Goal: Check status: Check status

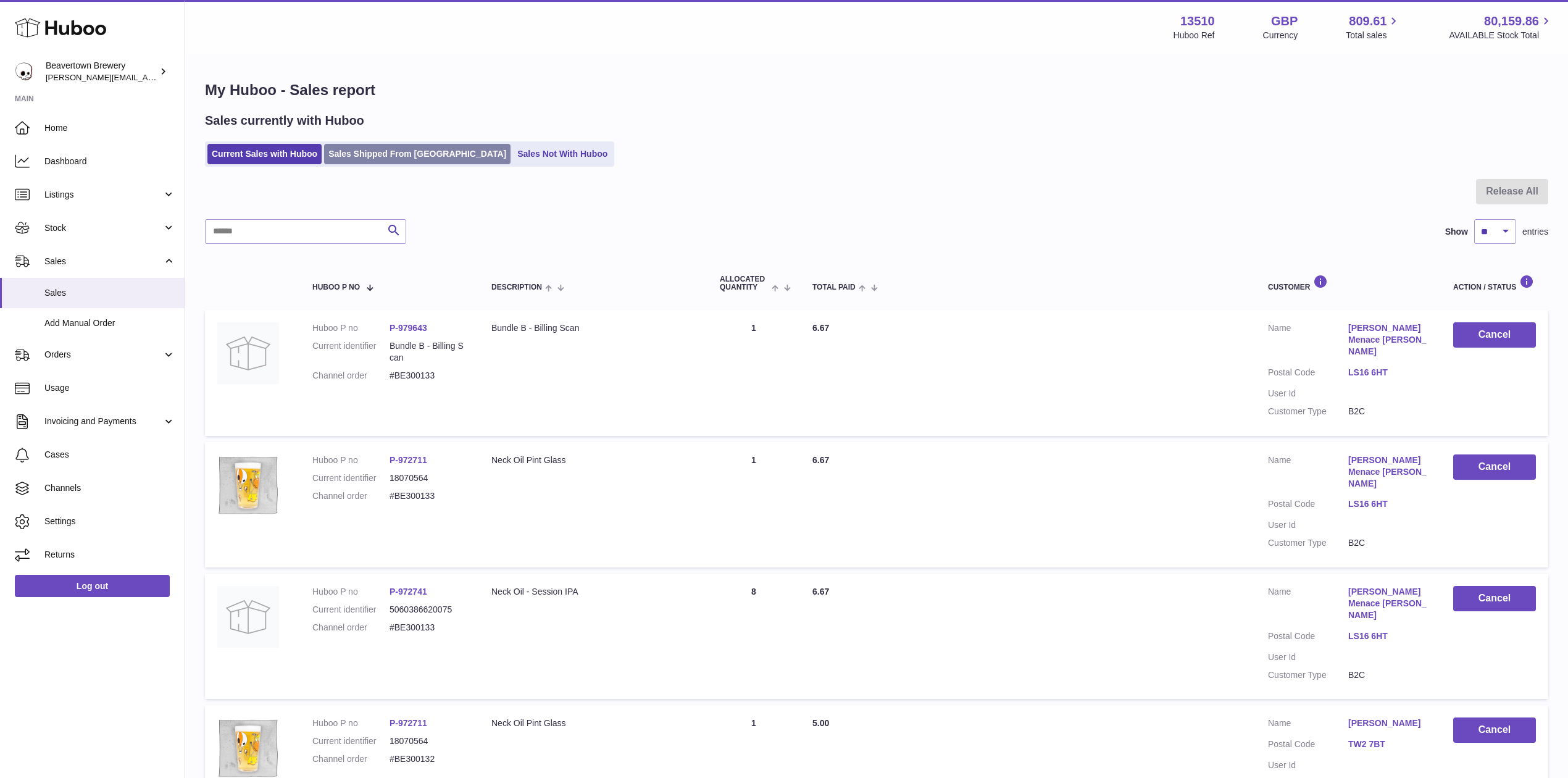
click at [386, 144] on link "Sales Shipped From [GEOGRAPHIC_DATA]" at bounding box center [417, 154] width 187 height 20
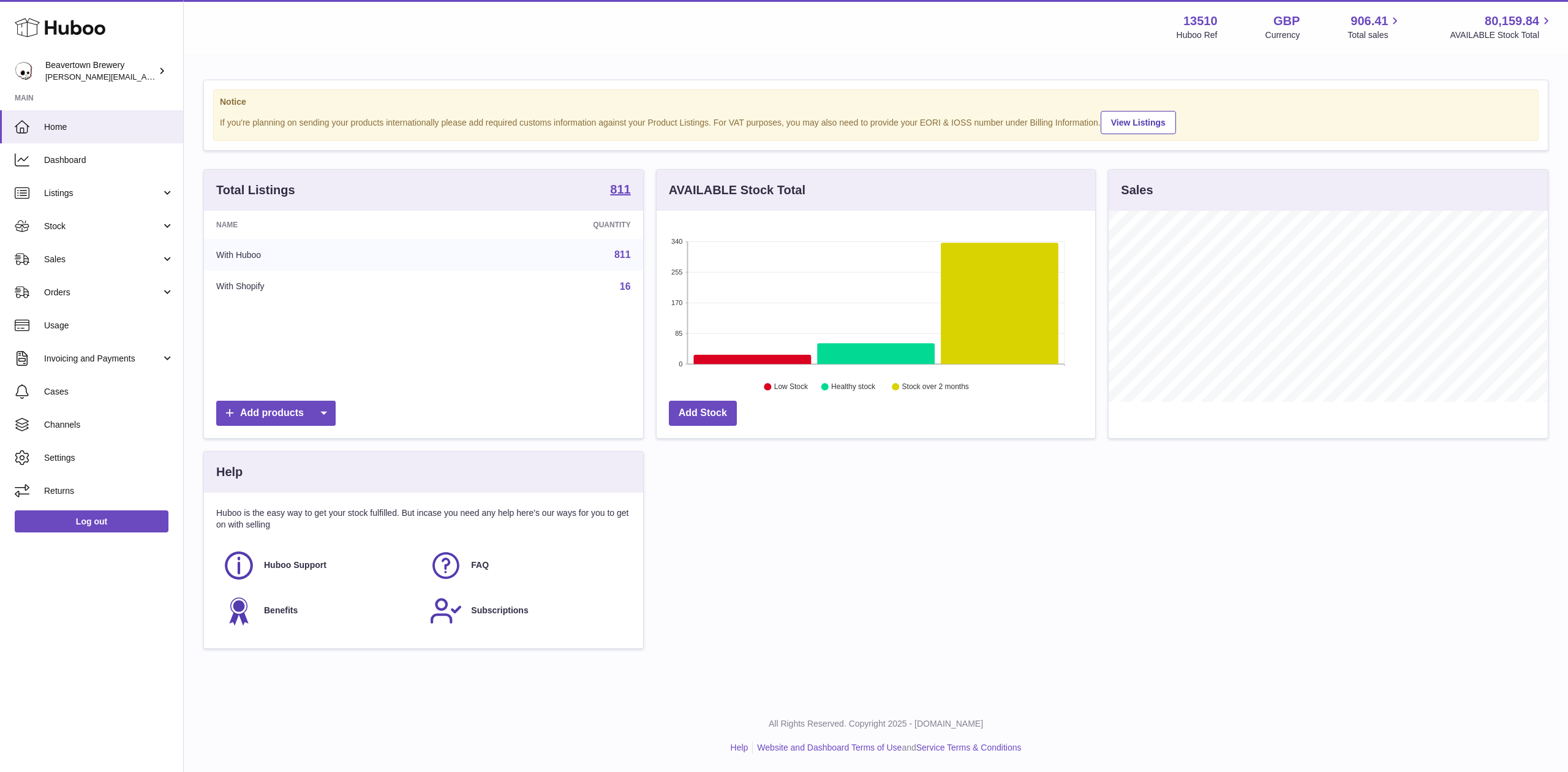
scroll to position [191, 438]
click at [109, 250] on link "Sales" at bounding box center [91, 259] width 183 height 33
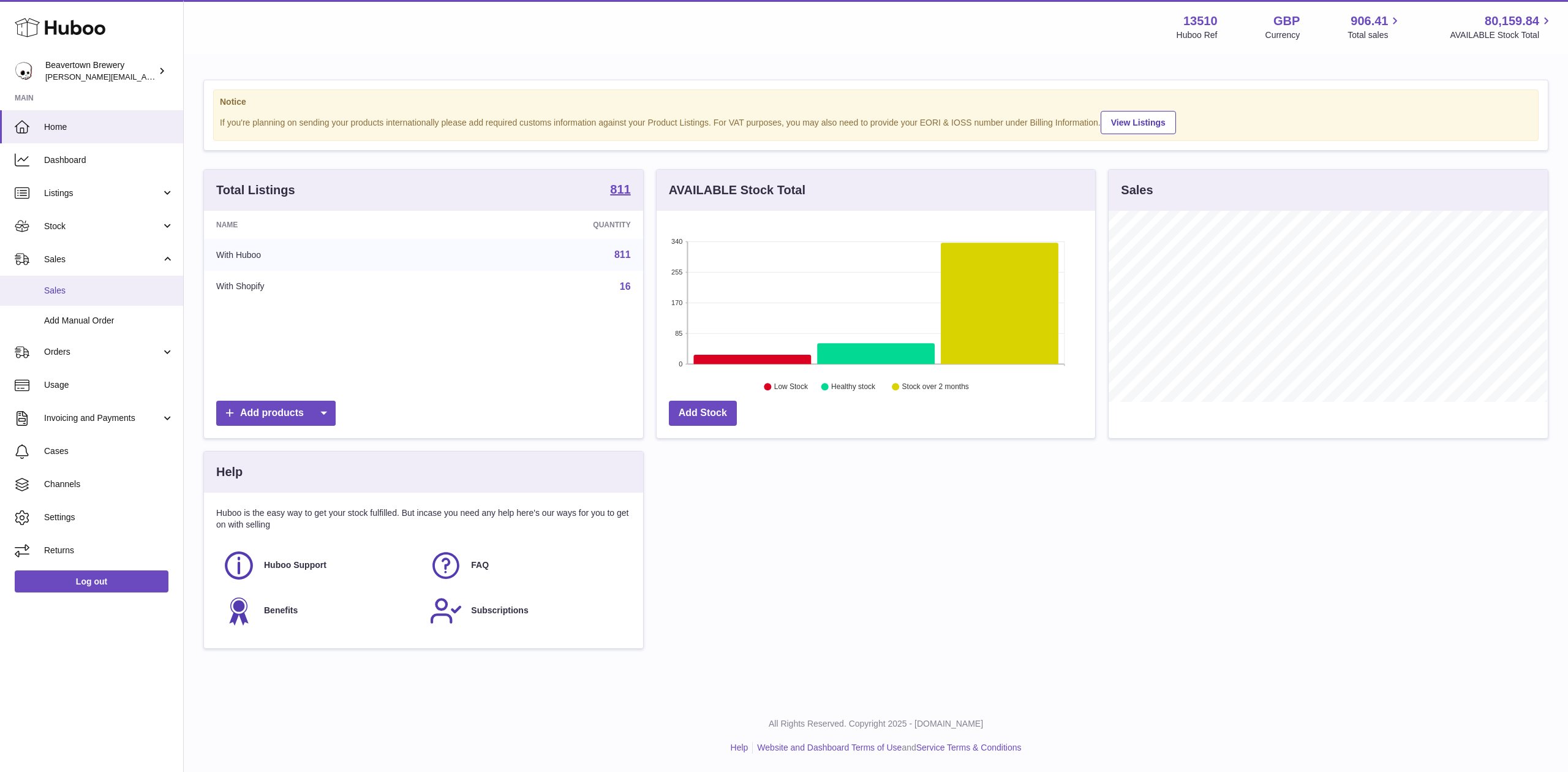
click at [102, 288] on span "Sales" at bounding box center [109, 291] width 130 height 11
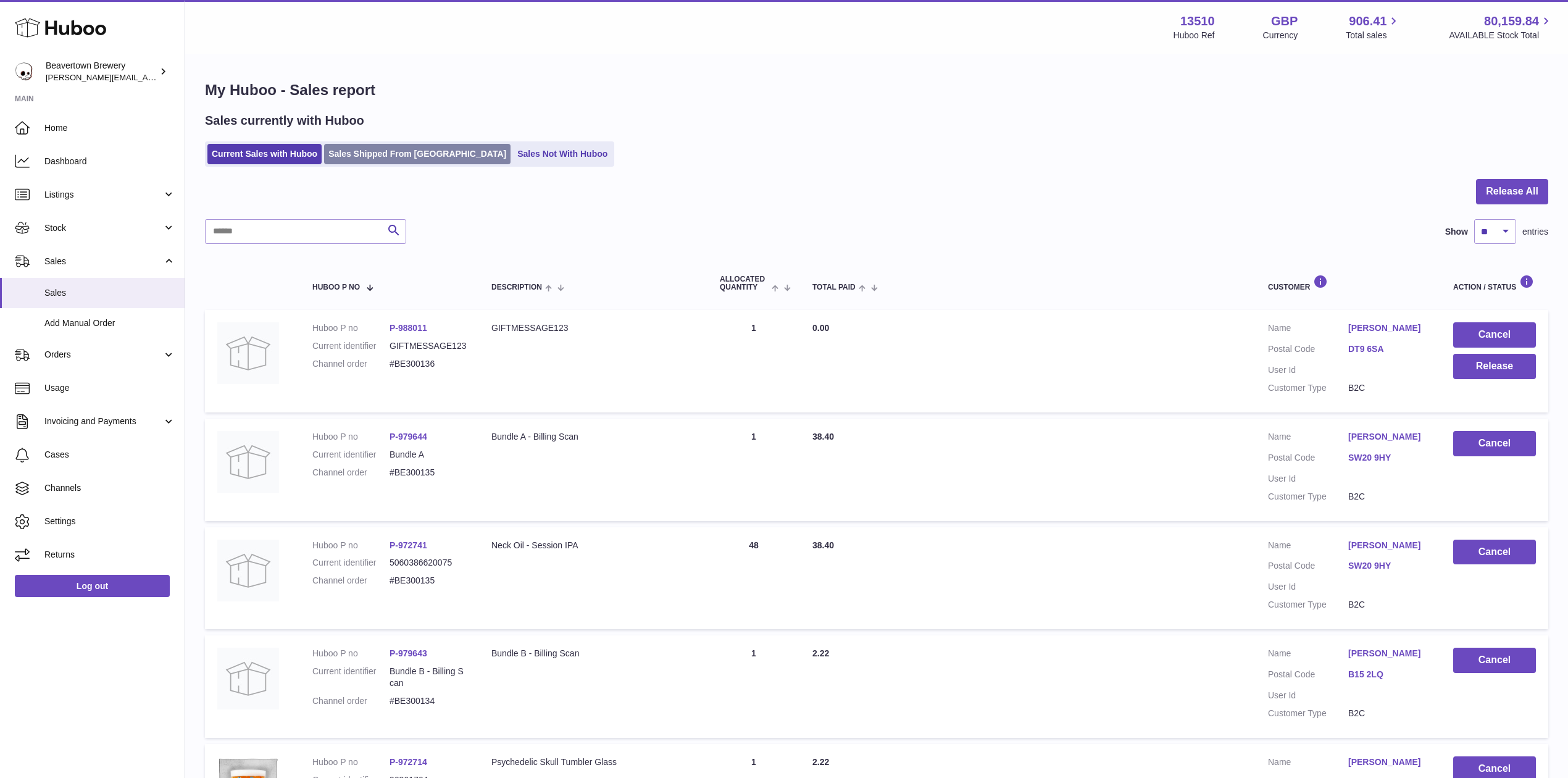
click at [420, 152] on link "Sales Shipped From Huboo" at bounding box center [417, 154] width 187 height 20
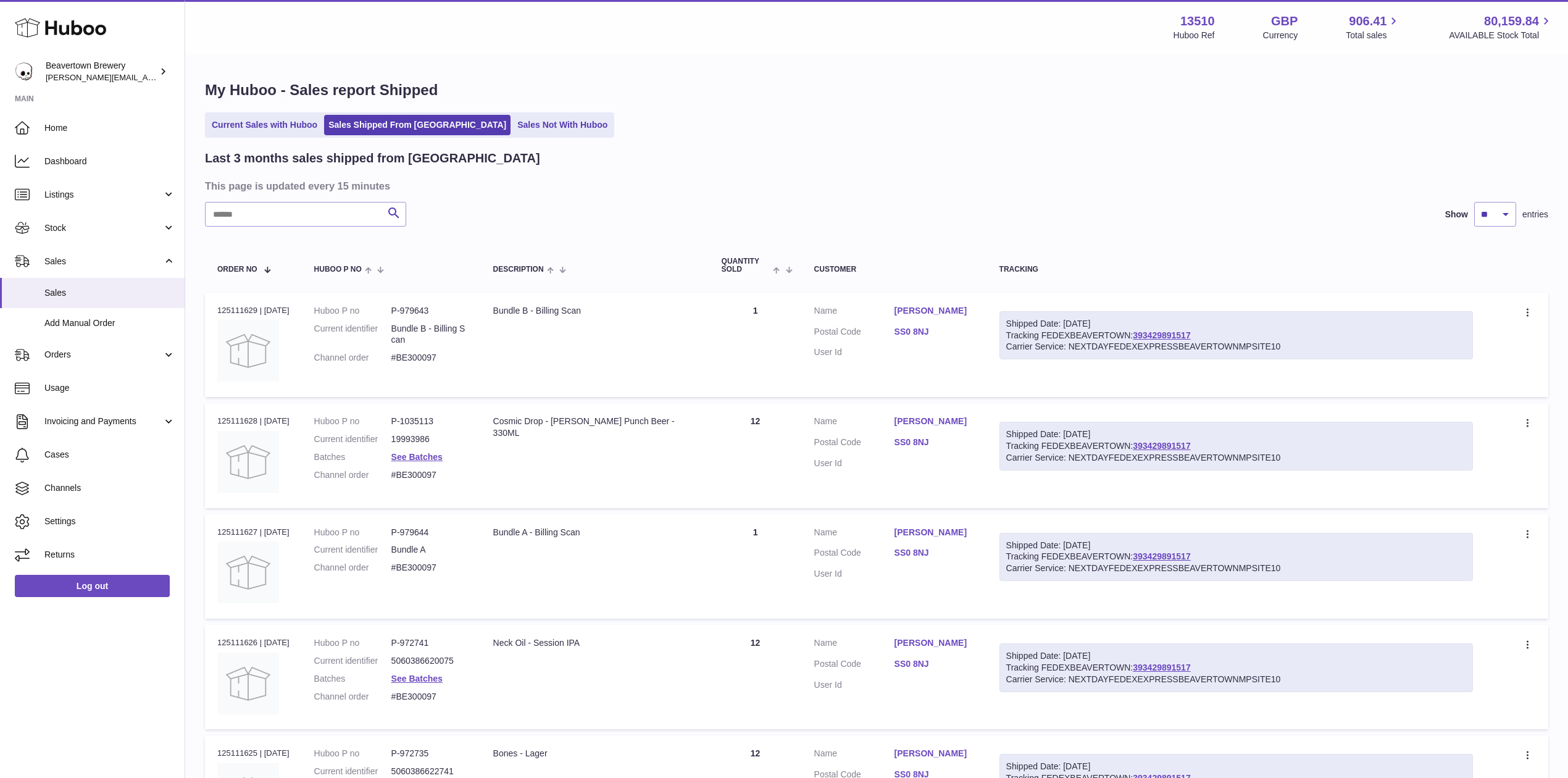
click at [487, 159] on div "Last 3 months sales shipped from Huboo" at bounding box center [876, 158] width 1343 height 17
click at [505, 141] on div "My Huboo - Sales report Shipped Current Sales with Huboo Sales Shipped From Hub…" at bounding box center [876, 756] width 1383 height 1401
click at [513, 132] on link "Sales Not With Huboo" at bounding box center [562, 125] width 99 height 20
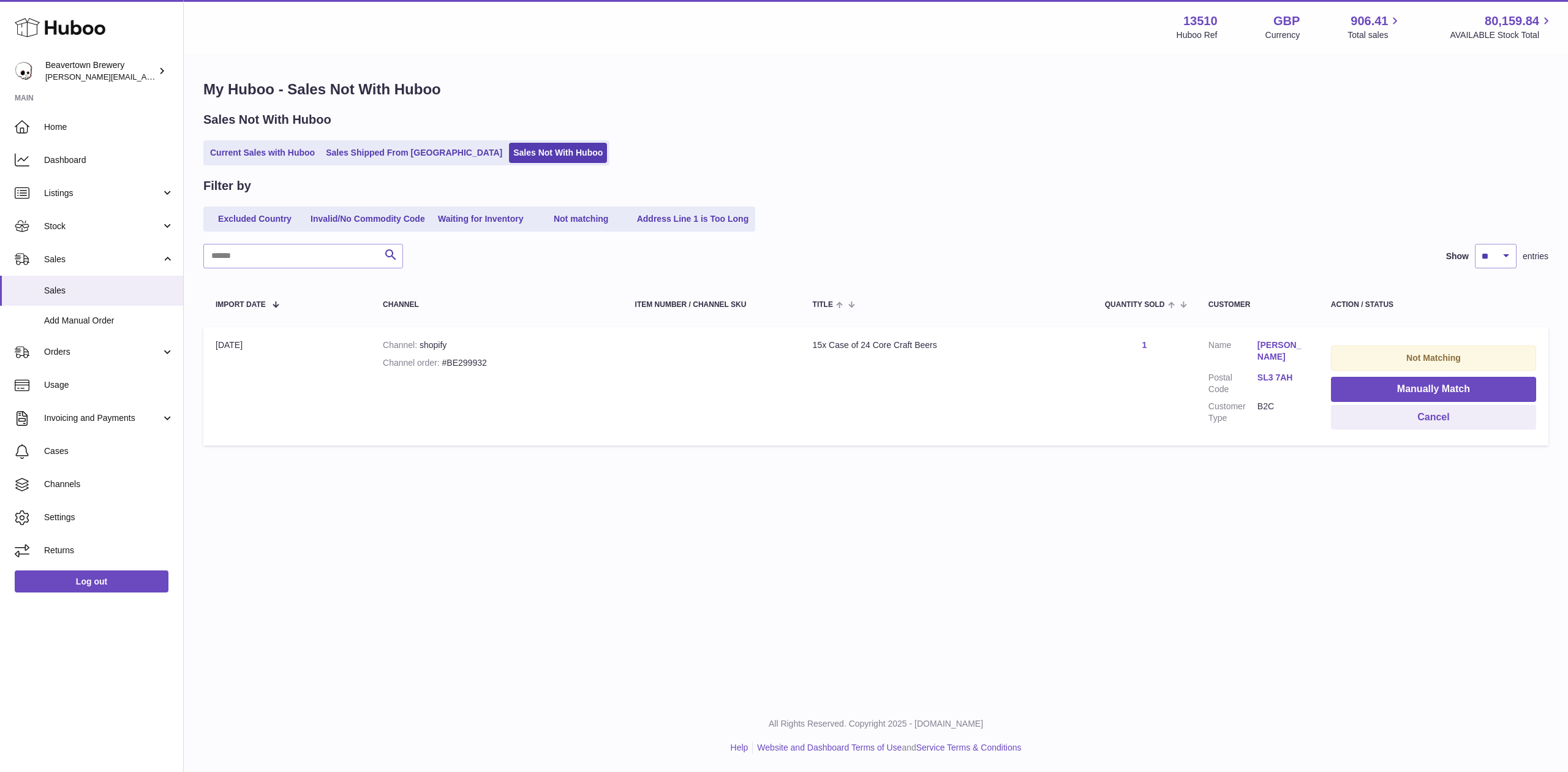
click at [407, 135] on div "Sales Not With Huboo Current Sales with Huboo Sales Shipped From [GEOGRAPHIC_DA…" at bounding box center [875, 138] width 1345 height 54
click at [386, 148] on link "Sales Shipped From [GEOGRAPHIC_DATA]" at bounding box center [414, 153] width 185 height 20
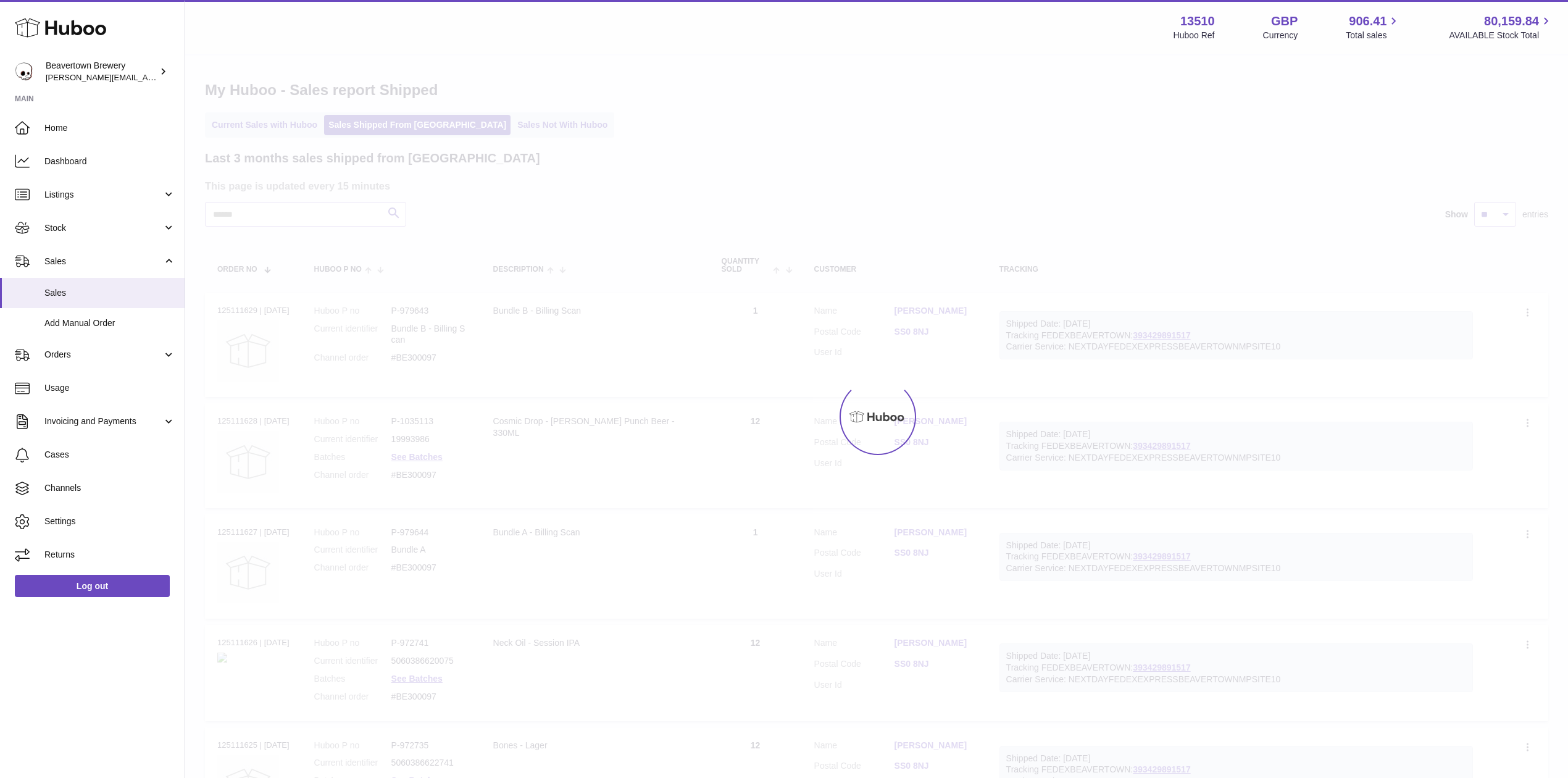
click at [469, 156] on div "Last 3 months sales shipped from Huboo" at bounding box center [876, 158] width 1343 height 17
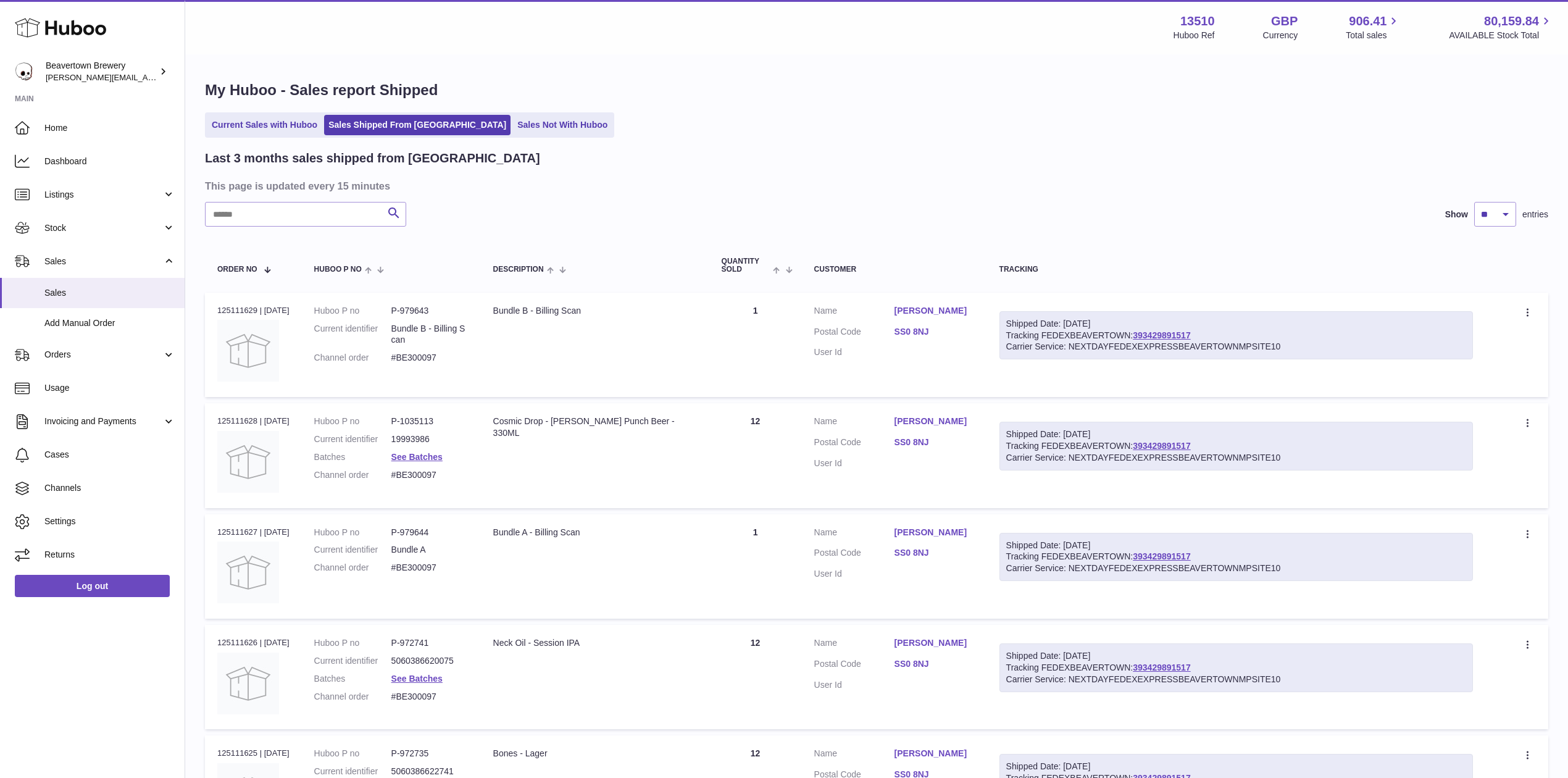
click at [478, 136] on ul "Current Sales with Huboo Sales Shipped From Huboo Sales Not With Huboo" at bounding box center [409, 124] width 409 height 25
click at [513, 126] on link "Sales Not With Huboo" at bounding box center [562, 125] width 99 height 20
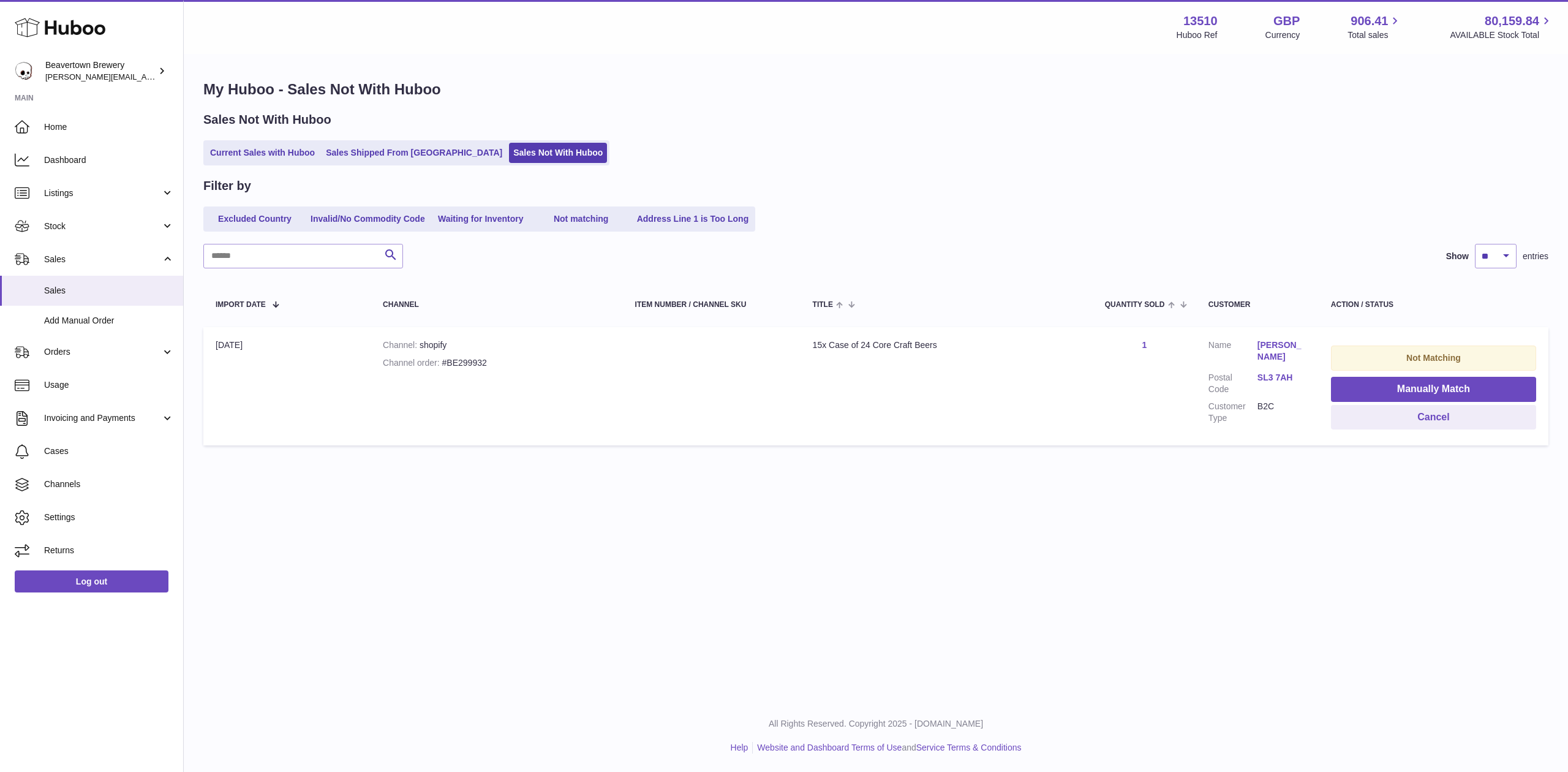
drag, startPoint x: 448, startPoint y: 283, endPoint x: 460, endPoint y: 324, distance: 42.7
click at [448, 283] on table "Import date Channel Item Number / Channel SKU Title Quantity Sold Customer Acti…" at bounding box center [875, 366] width 1345 height 171
drag, startPoint x: 494, startPoint y: 359, endPoint x: 438, endPoint y: 359, distance: 56.0
click at [438, 359] on div "Channel order #BE299932" at bounding box center [497, 363] width 228 height 11
copy div "#BE299932"
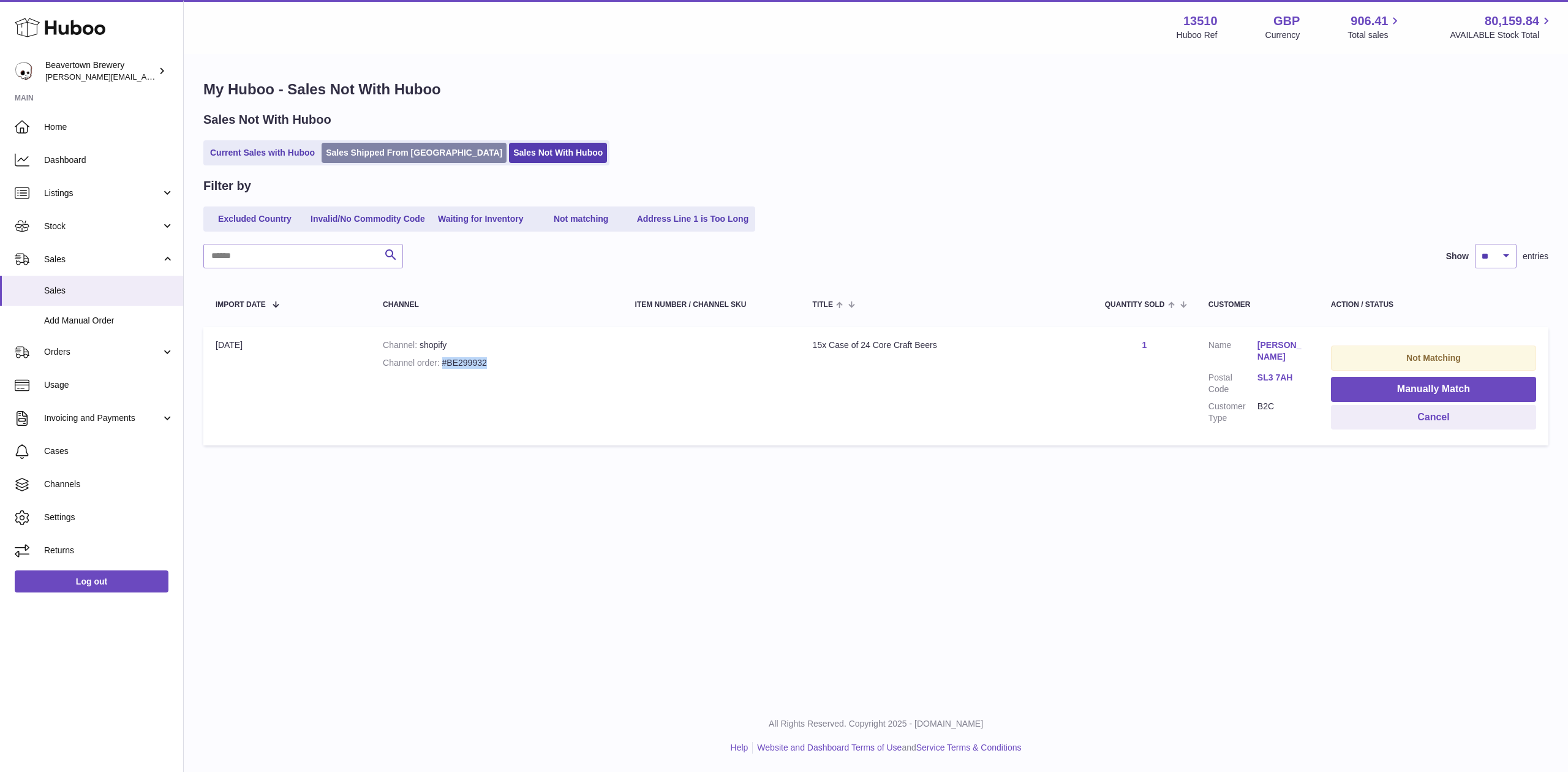
click at [356, 148] on link "Sales Shipped From [GEOGRAPHIC_DATA]" at bounding box center [414, 153] width 185 height 20
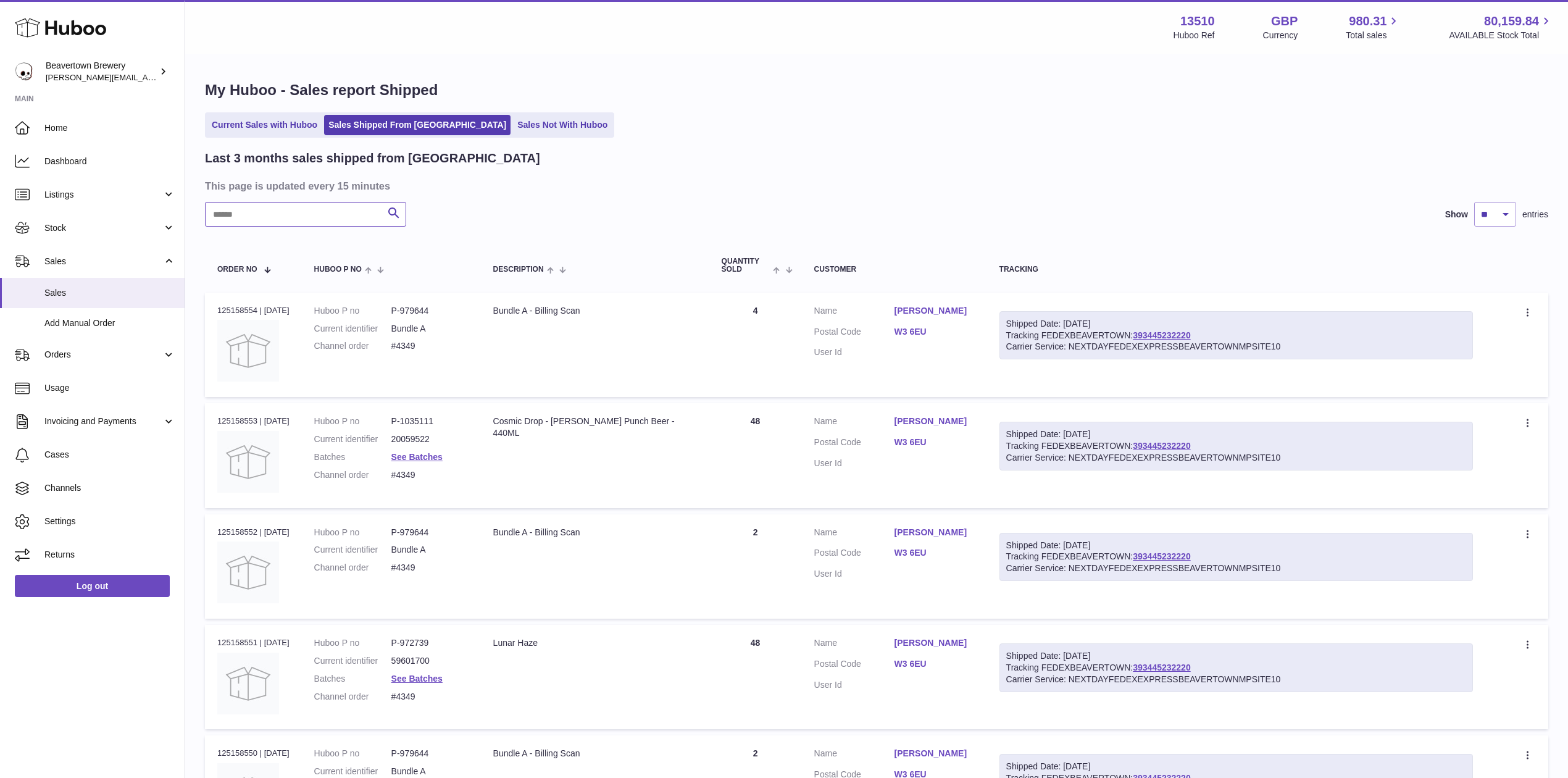
click at [333, 203] on input "text" at bounding box center [305, 214] width 201 height 24
paste input "*****"
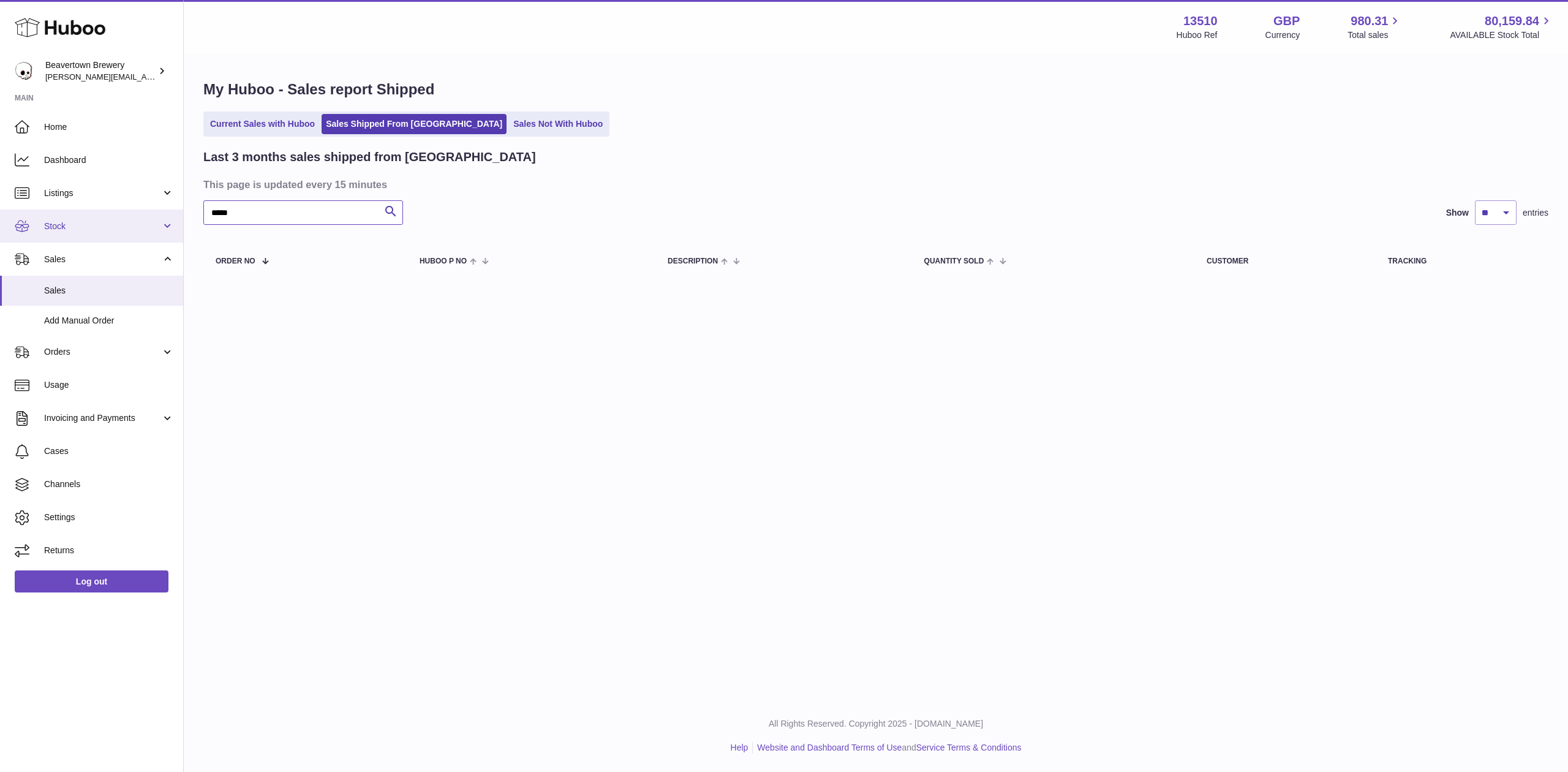
drag, startPoint x: 295, startPoint y: 211, endPoint x: 163, endPoint y: 209, distance: 132.0
click at [172, 212] on div "Huboo Beavertown Brewery Matthew.McCormack@beavertownbrewery.co.uk Main Home Da…" at bounding box center [784, 386] width 1568 height 772
paste input "text"
drag, startPoint x: 285, startPoint y: 207, endPoint x: 107, endPoint y: 209, distance: 178.0
click at [133, 202] on div "Huboo Beavertown Brewery Matthew.McCormack@beavertownbrewery.co.uk Main Home Da…" at bounding box center [784, 386] width 1568 height 772
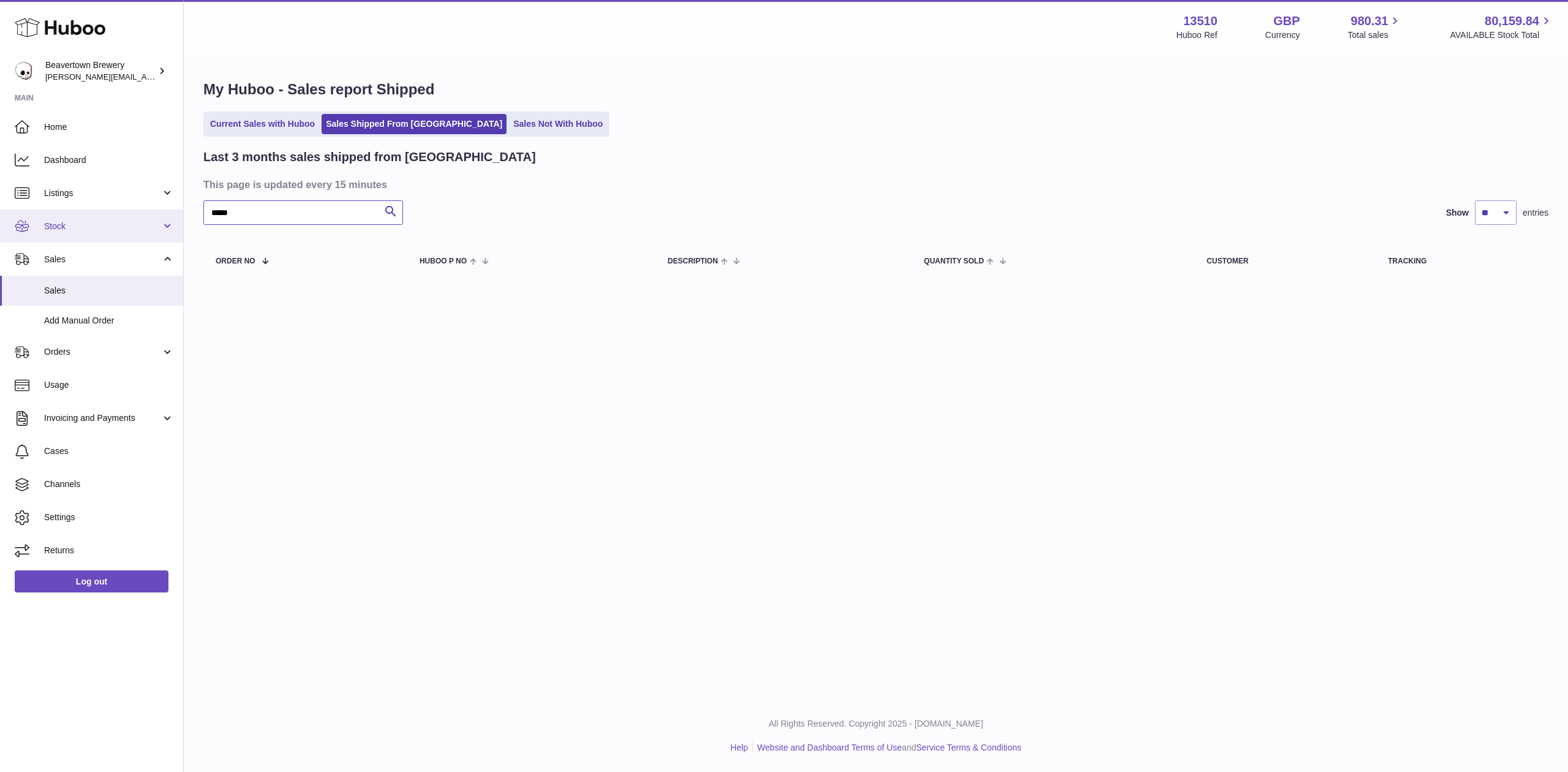
paste input "text"
type input "*****"
click at [307, 120] on link "Current Sales with Huboo" at bounding box center [262, 124] width 113 height 20
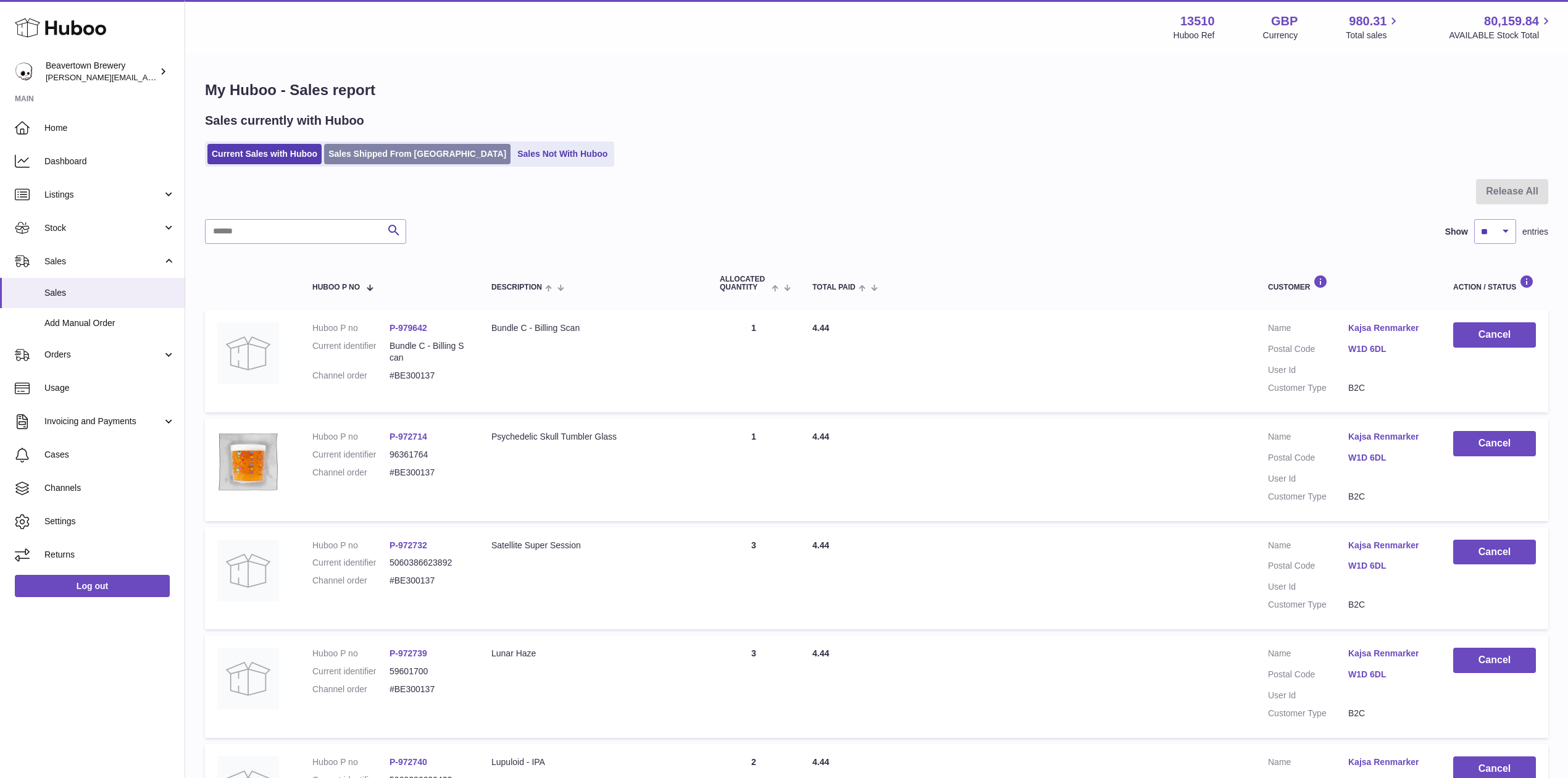
click at [361, 149] on link "Sales Shipped From [GEOGRAPHIC_DATA]" at bounding box center [417, 154] width 187 height 20
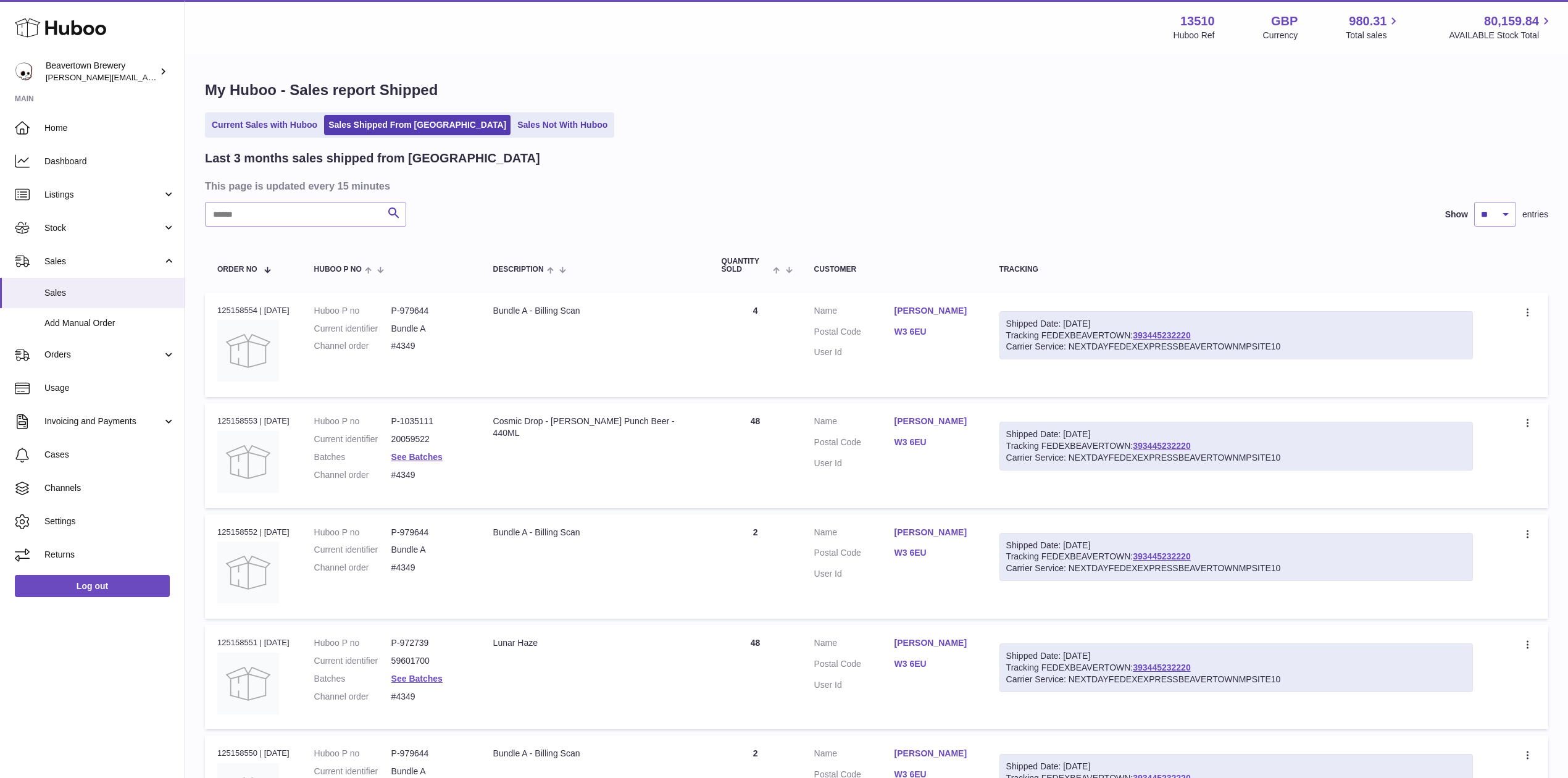
click at [425, 338] on dl "Huboo P no P-979644 Current identifier Bundle A Channel order #4349" at bounding box center [391, 332] width 154 height 54
copy tr "#4349 Description"
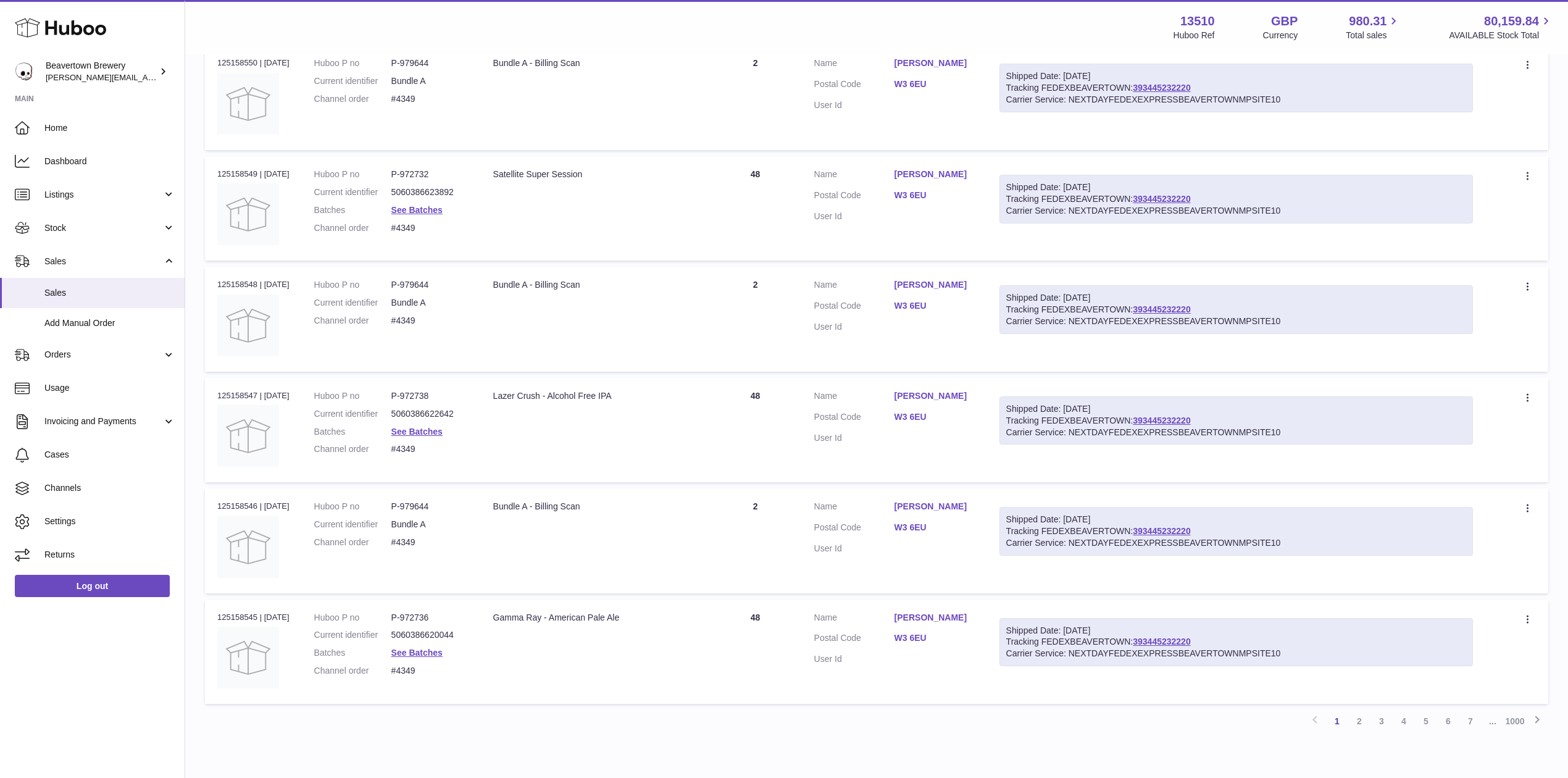
scroll to position [751, 0]
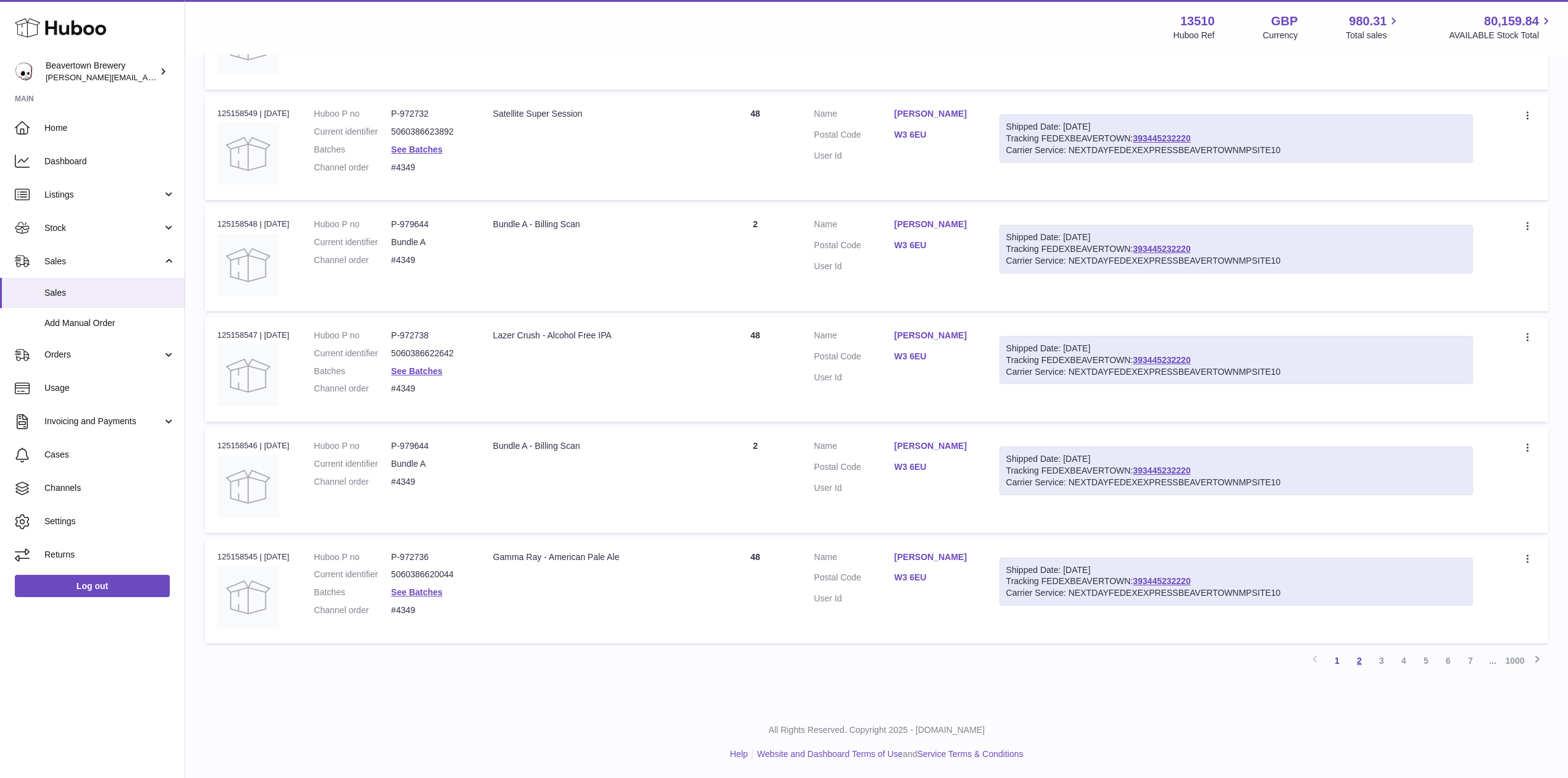
click at [1360, 657] on link "2" at bounding box center [1359, 660] width 22 height 22
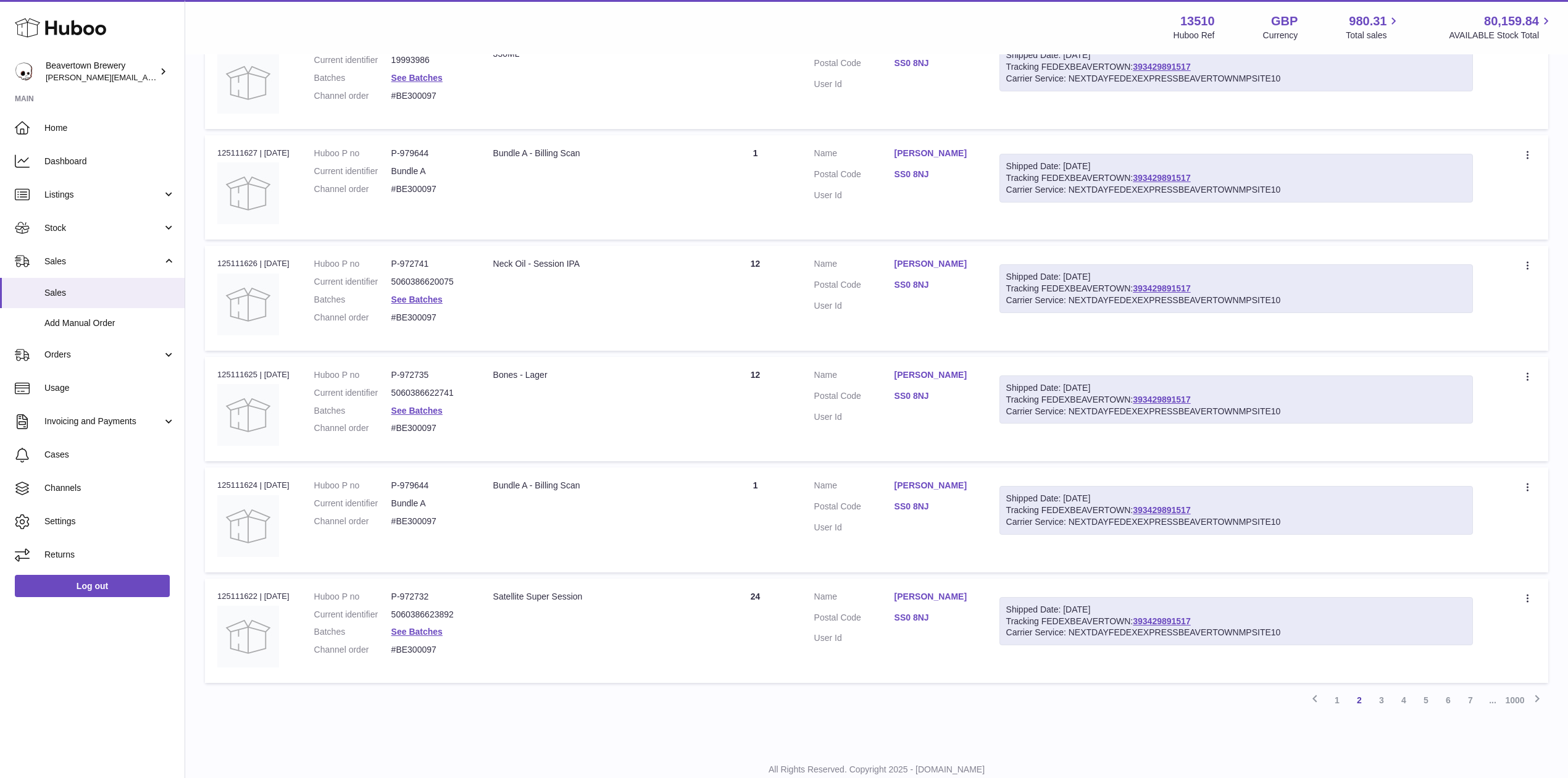
scroll to position [754, 0]
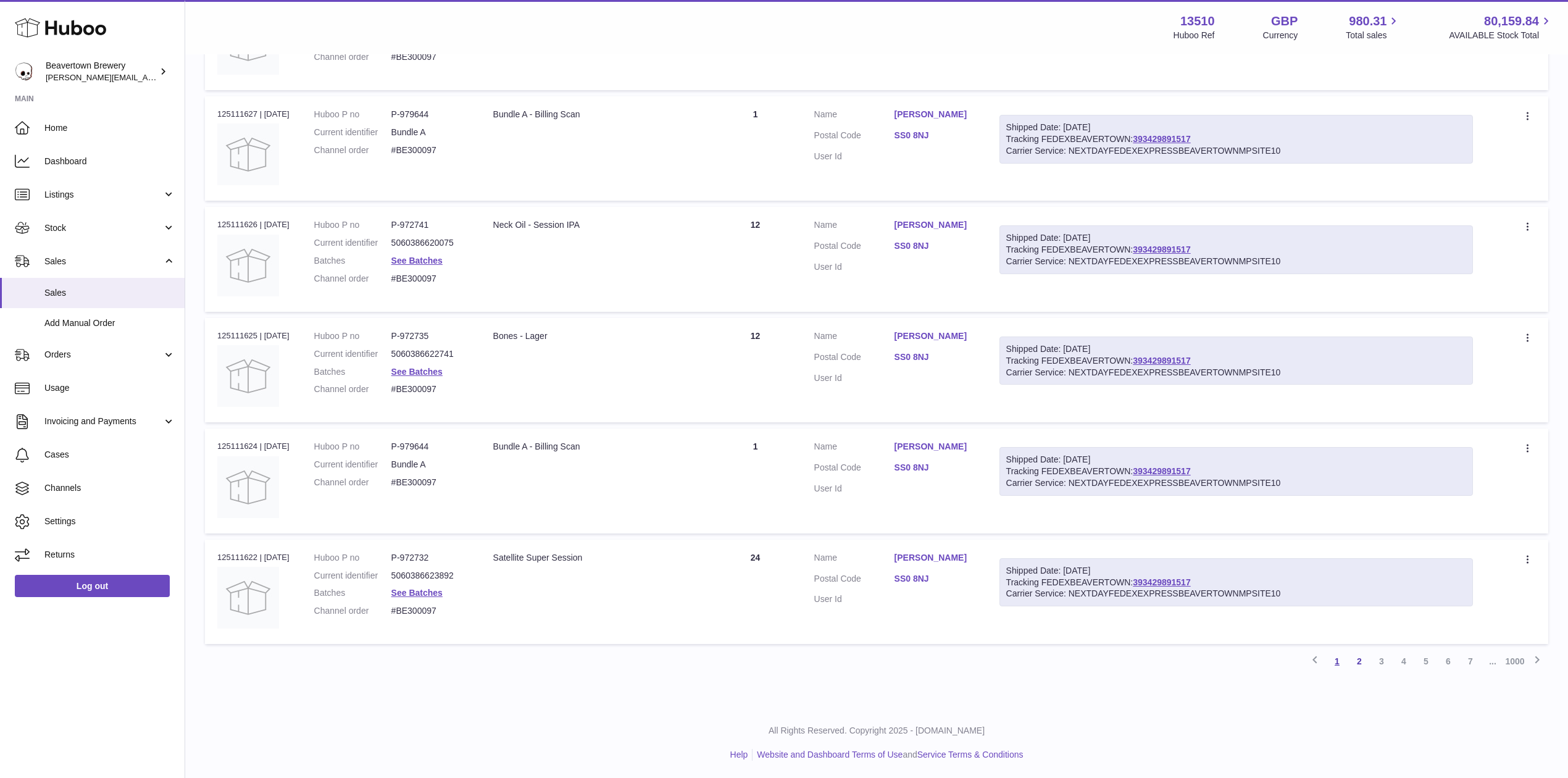
click at [1342, 662] on link "1" at bounding box center [1337, 661] width 22 height 22
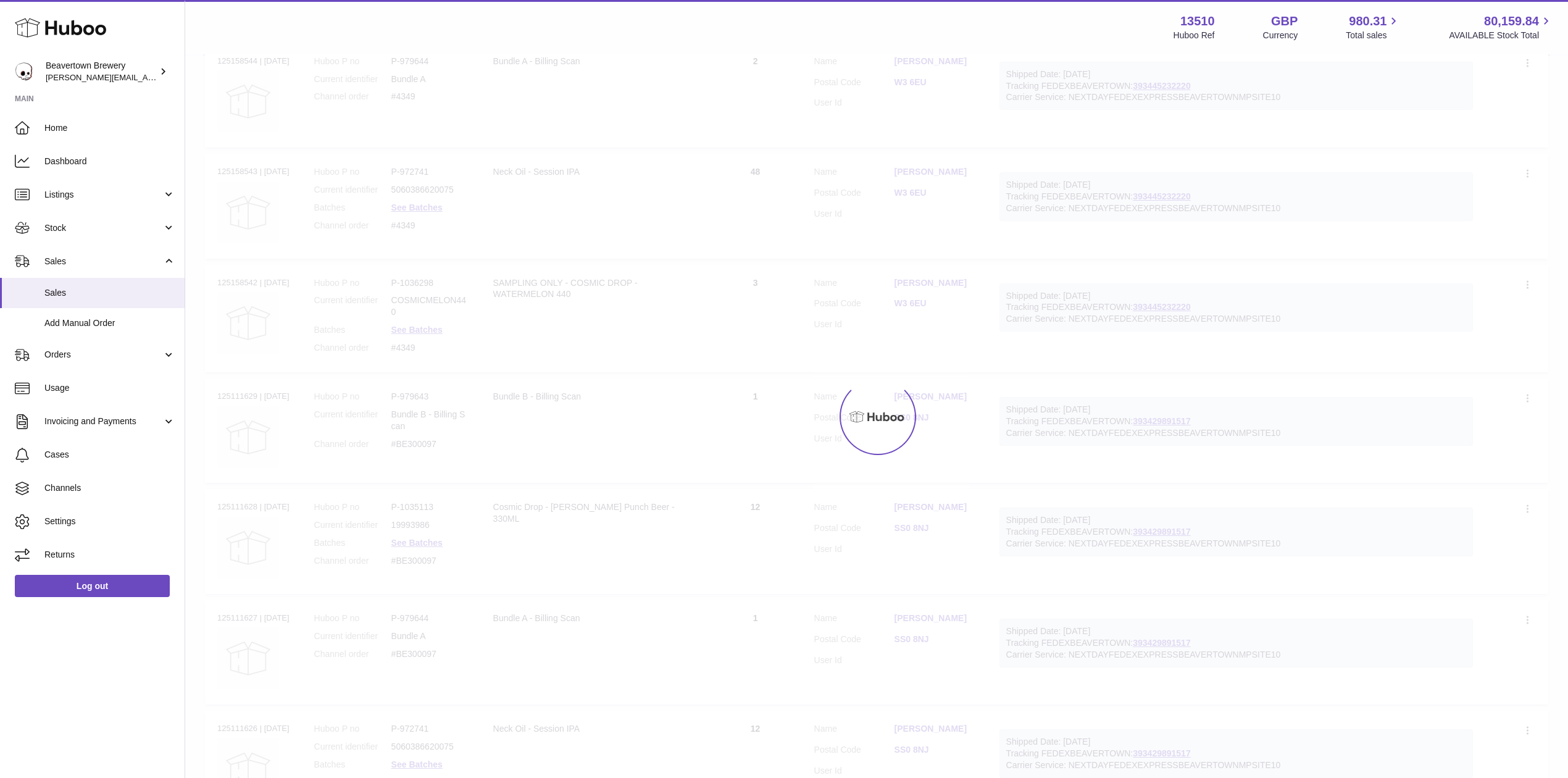
scroll to position [55, 0]
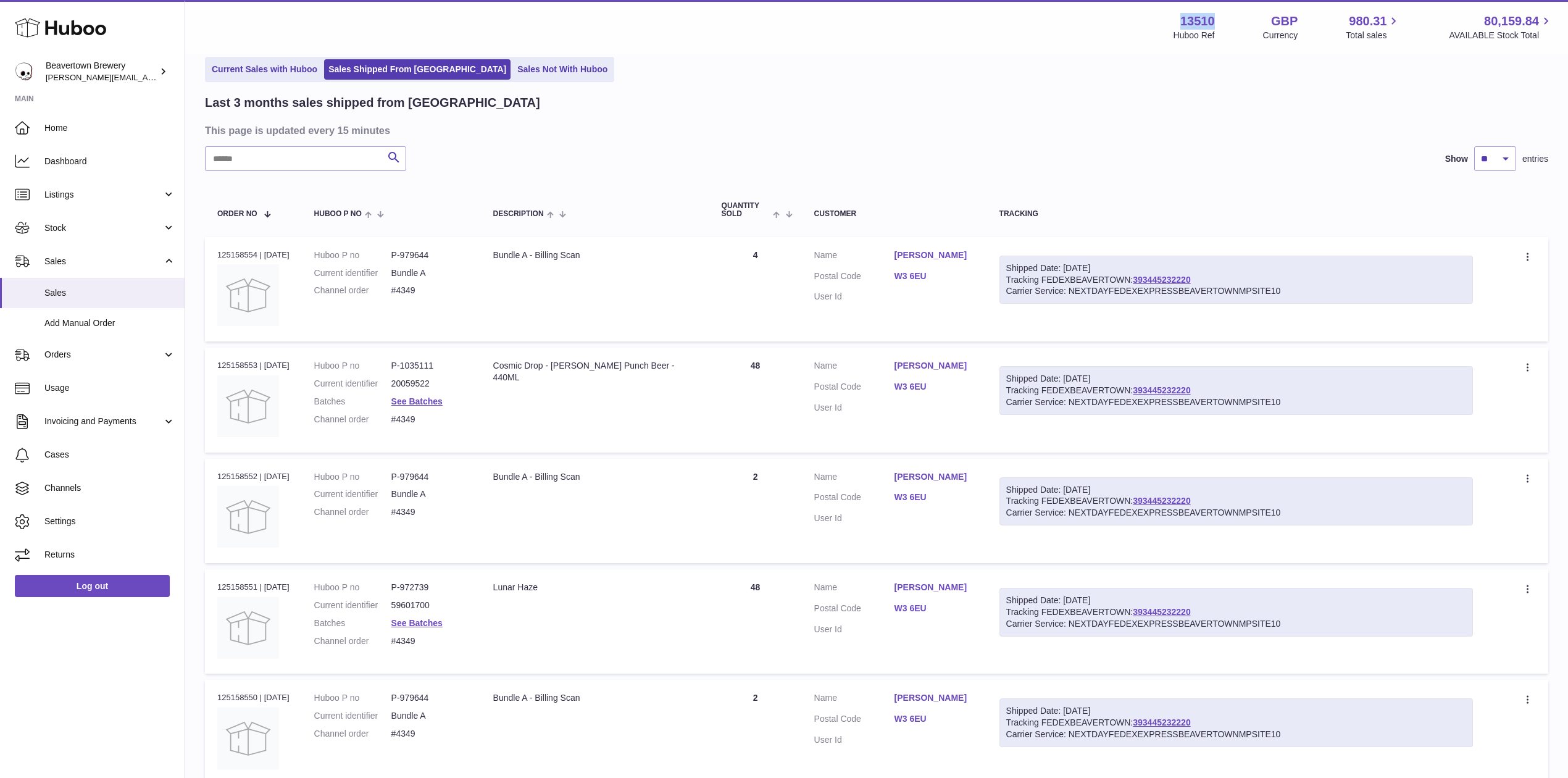
drag, startPoint x: 1171, startPoint y: 21, endPoint x: 1202, endPoint y: 21, distance: 31.0
click at [1202, 21] on div "13510 Huboo Ref" at bounding box center [1194, 27] width 42 height 29
copy strong "13510"
click at [80, 221] on link "Stock" at bounding box center [92, 228] width 185 height 33
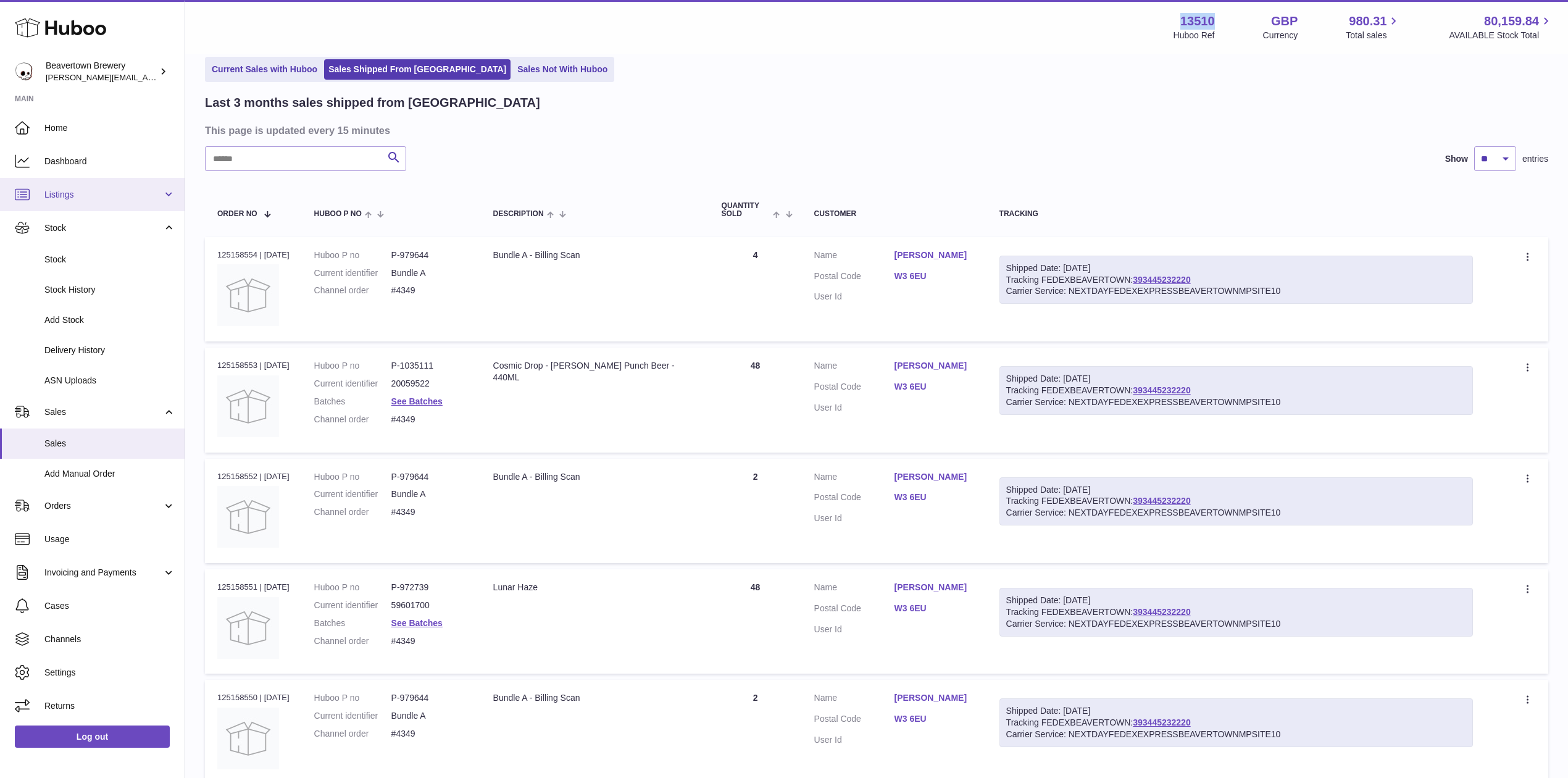
click at [72, 201] on link "Listings" at bounding box center [92, 195] width 185 height 33
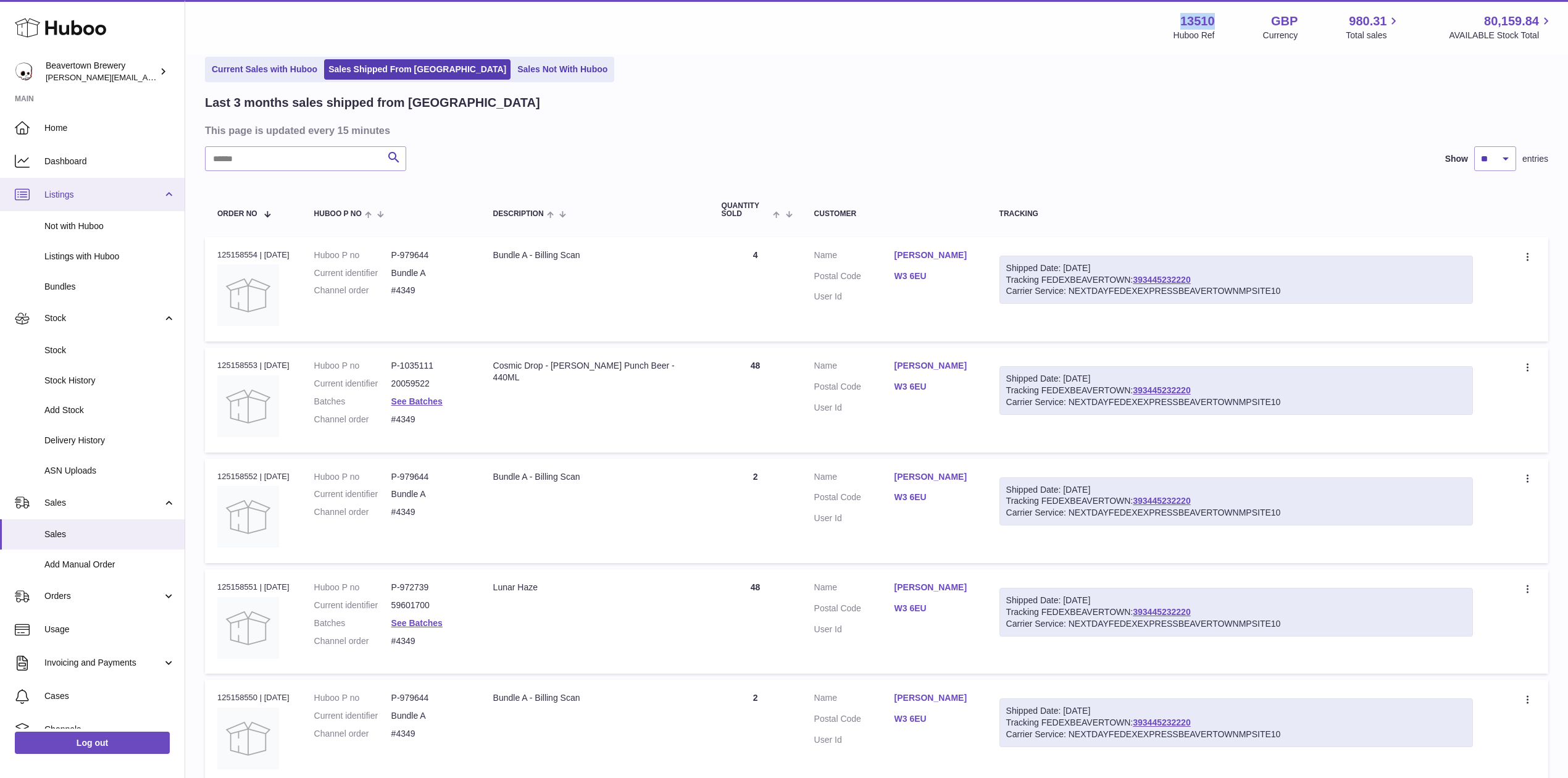
click at [52, 200] on link "Listings" at bounding box center [92, 195] width 185 height 33
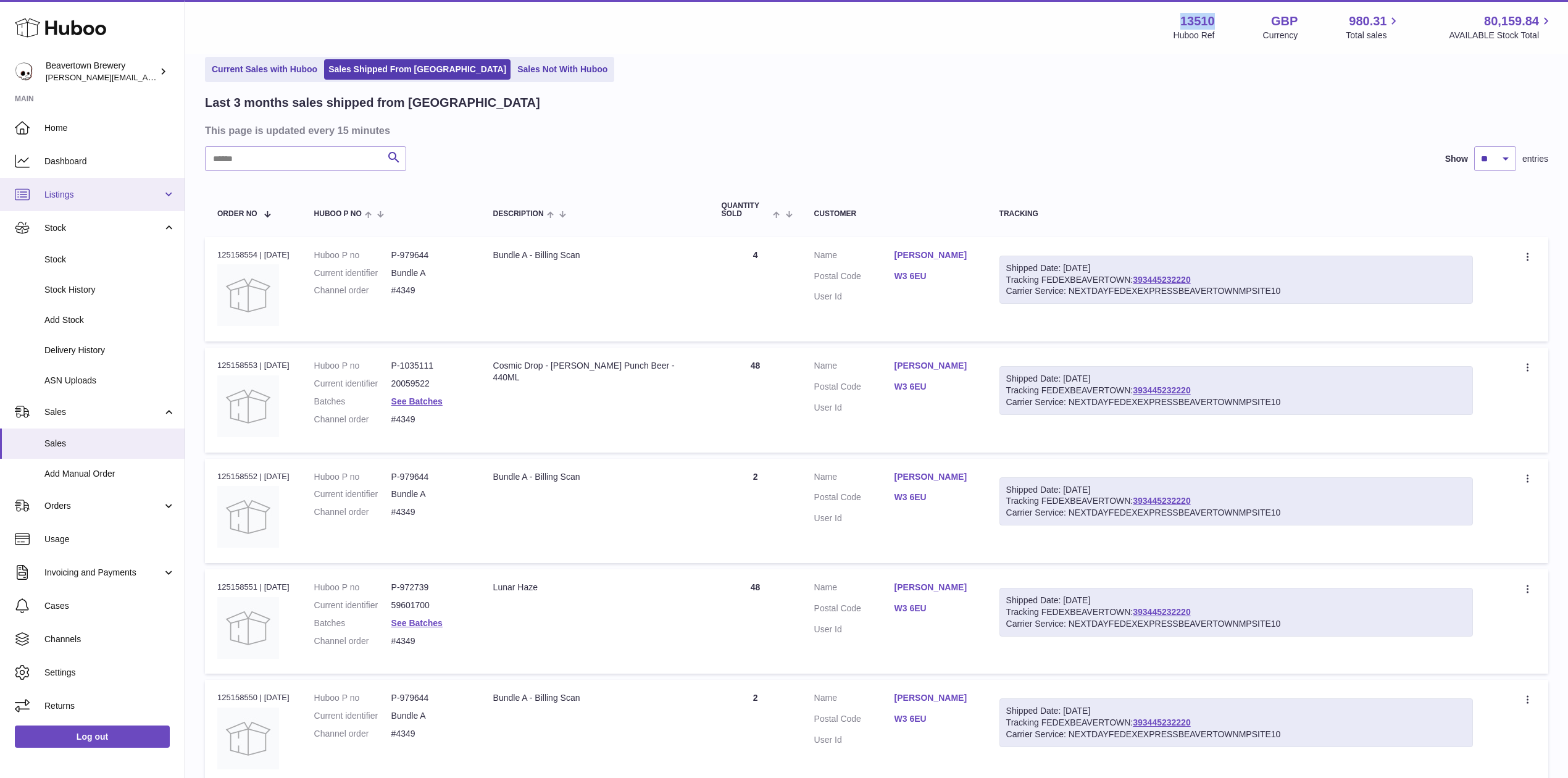
click at [52, 200] on link "Listings" at bounding box center [92, 195] width 185 height 33
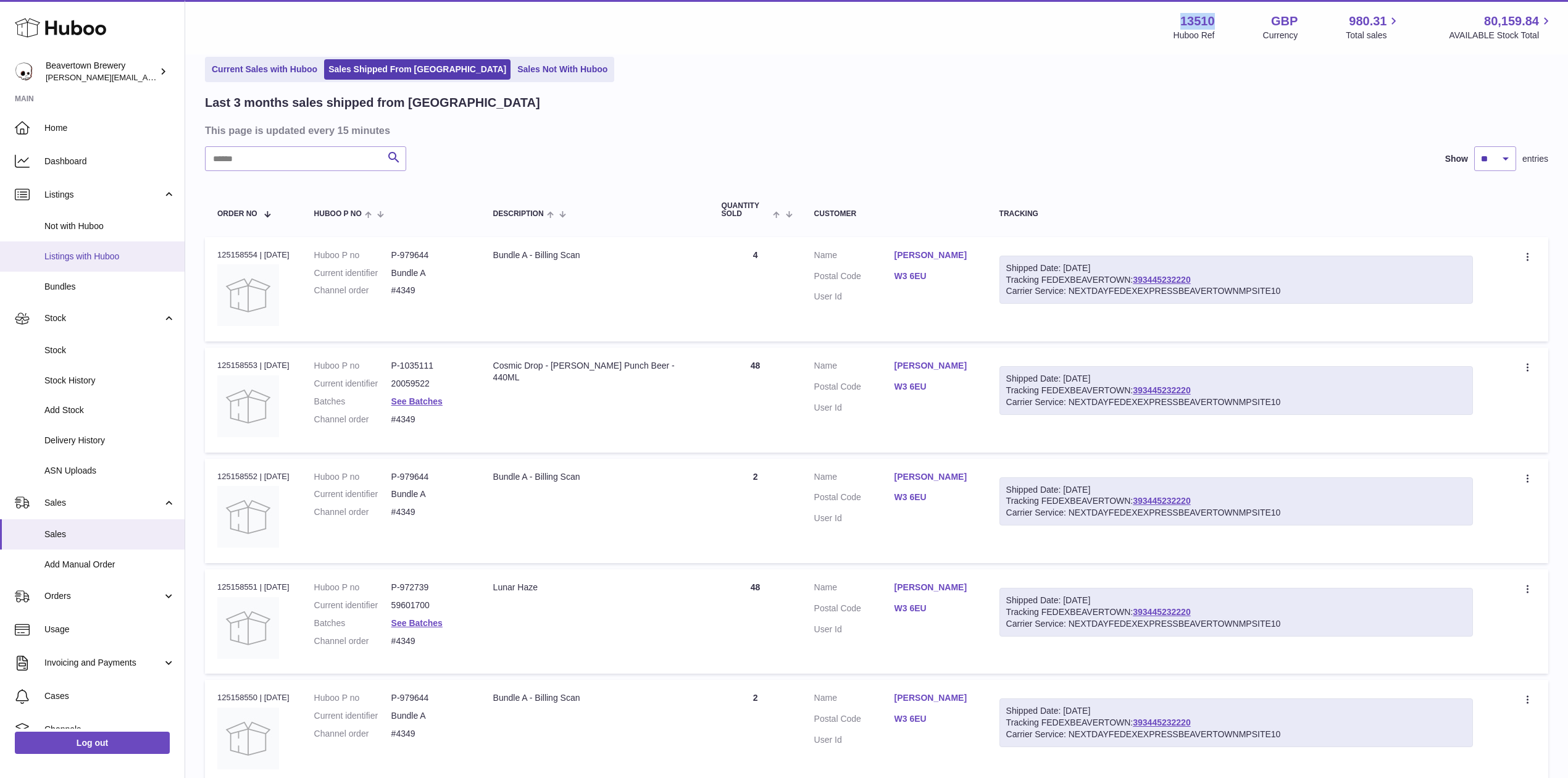
click at [84, 254] on span "Listings with Huboo" at bounding box center [110, 256] width 131 height 11
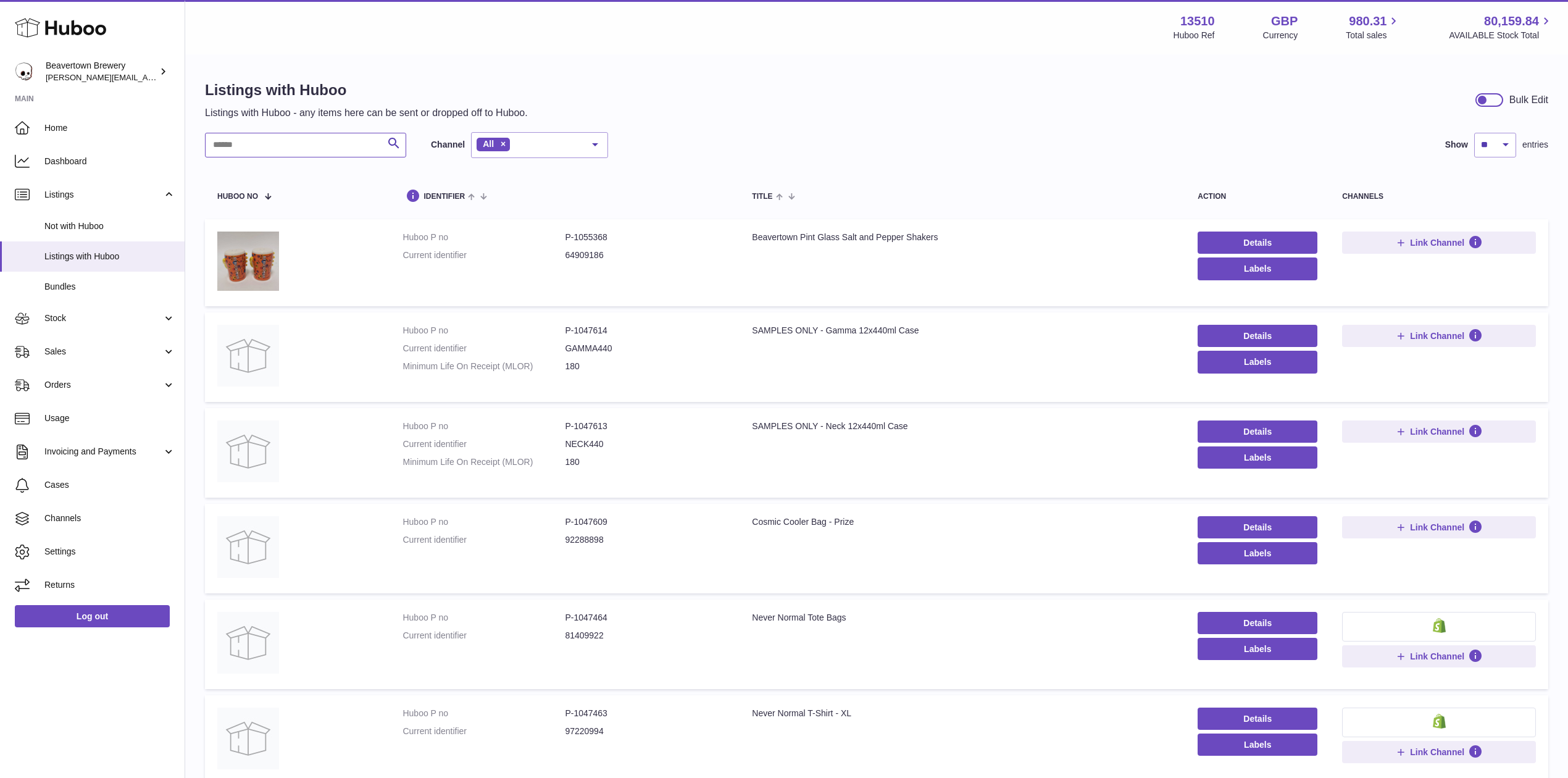
click at [294, 133] on input "text" at bounding box center [305, 145] width 201 height 24
paste input "********"
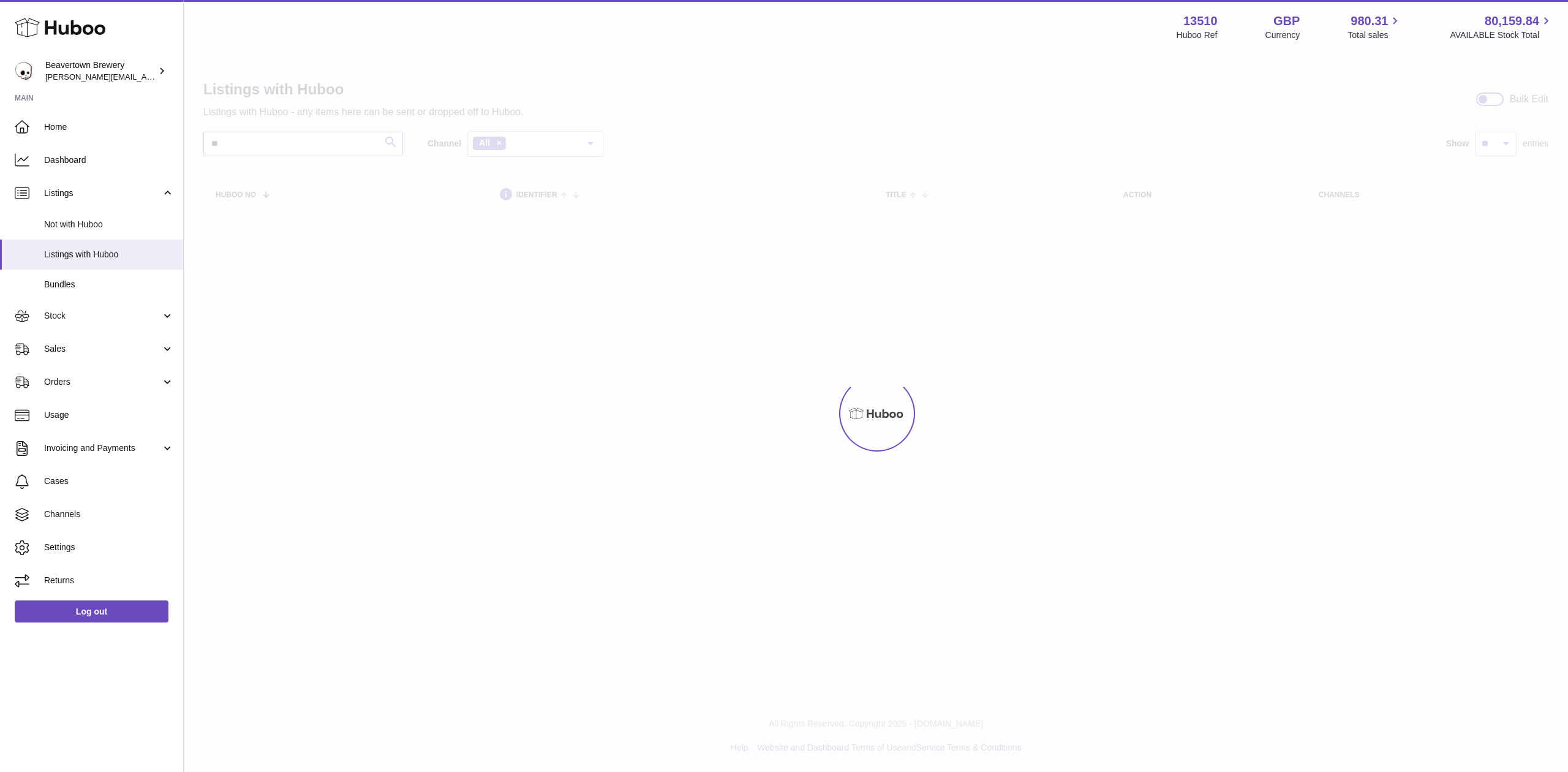
type input "*"
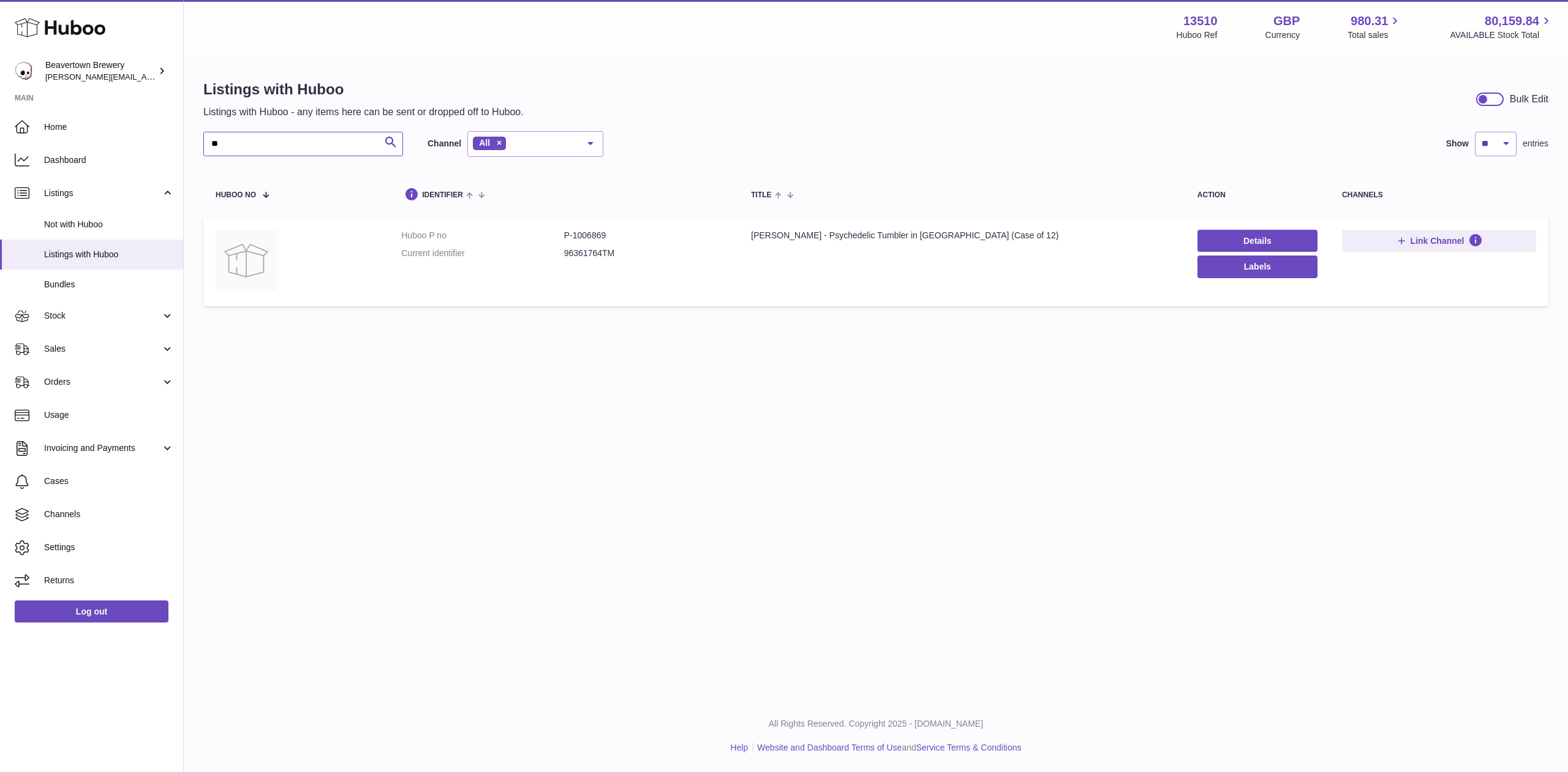
type input "*"
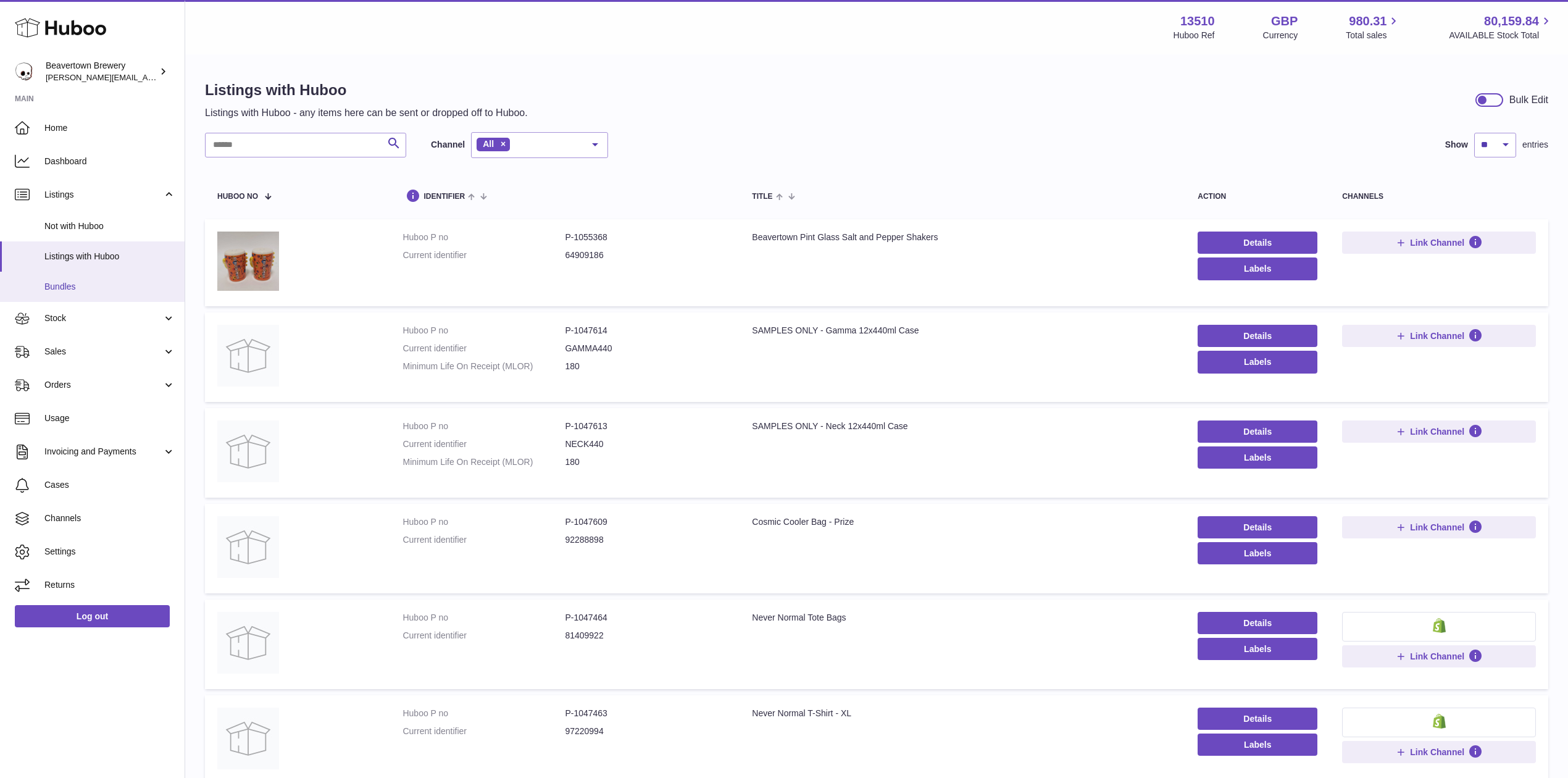
click at [122, 284] on span "Bundles" at bounding box center [110, 287] width 131 height 11
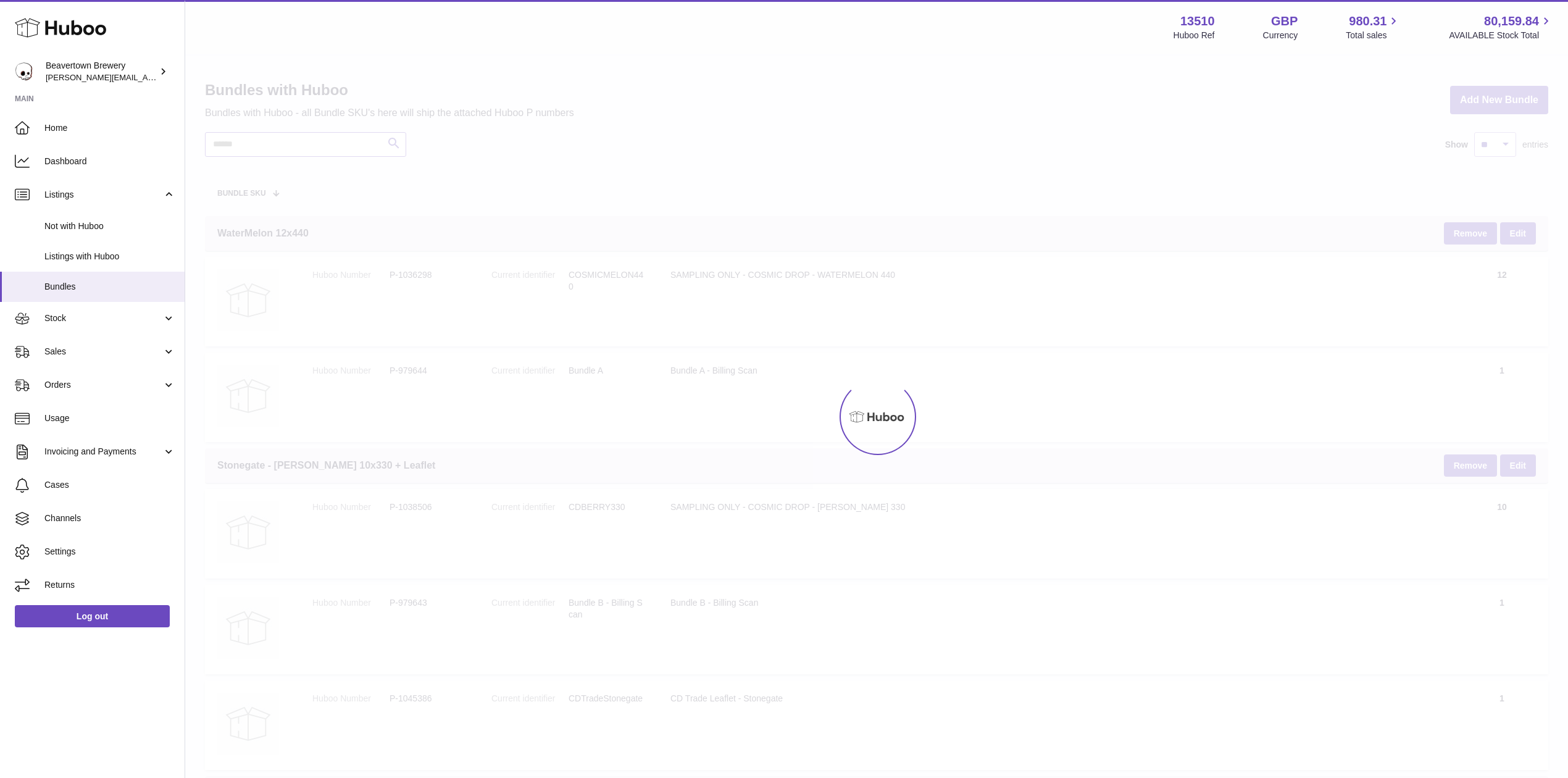
click at [273, 143] on input "text" at bounding box center [305, 144] width 201 height 24
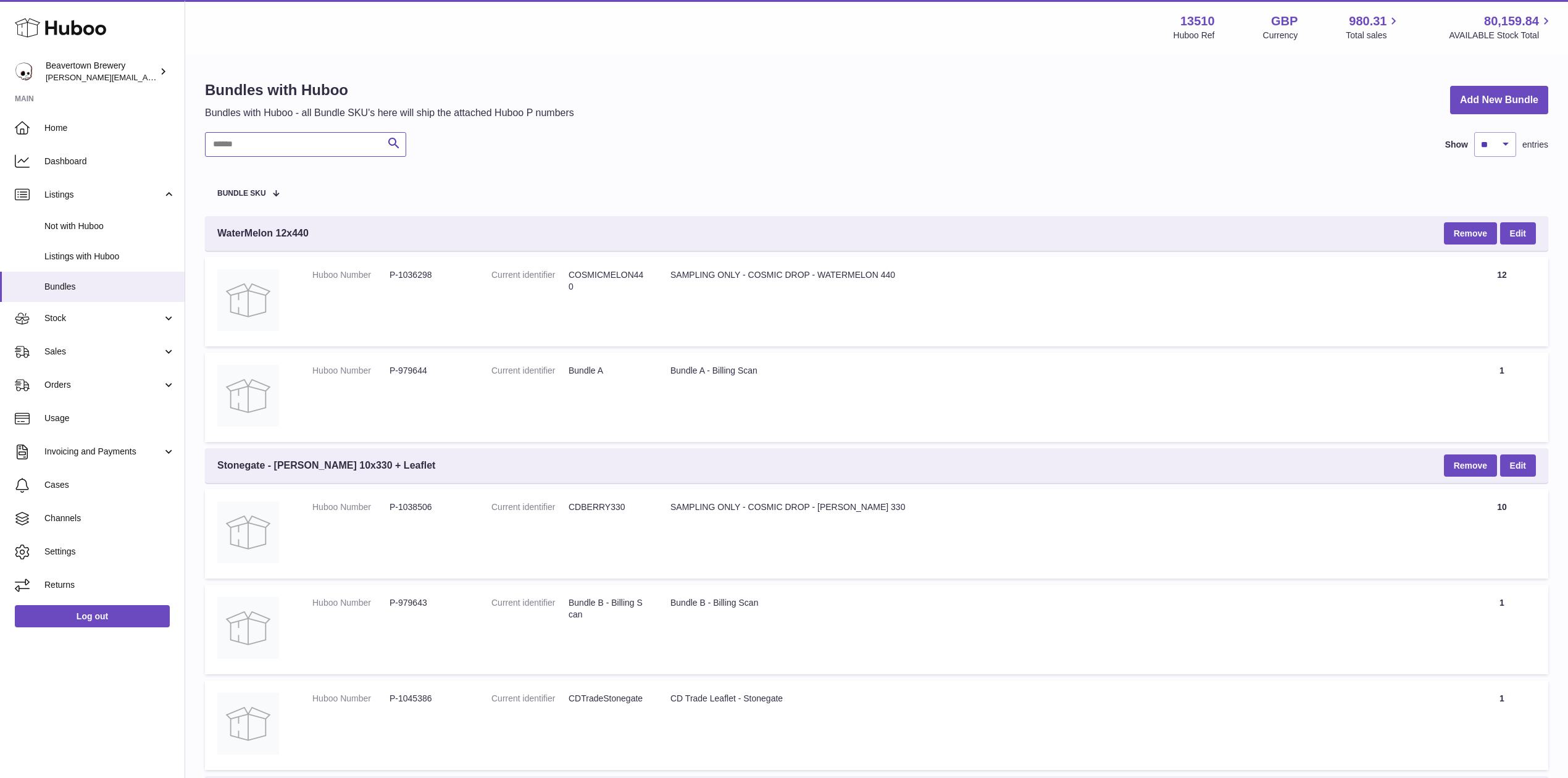
paste input "********"
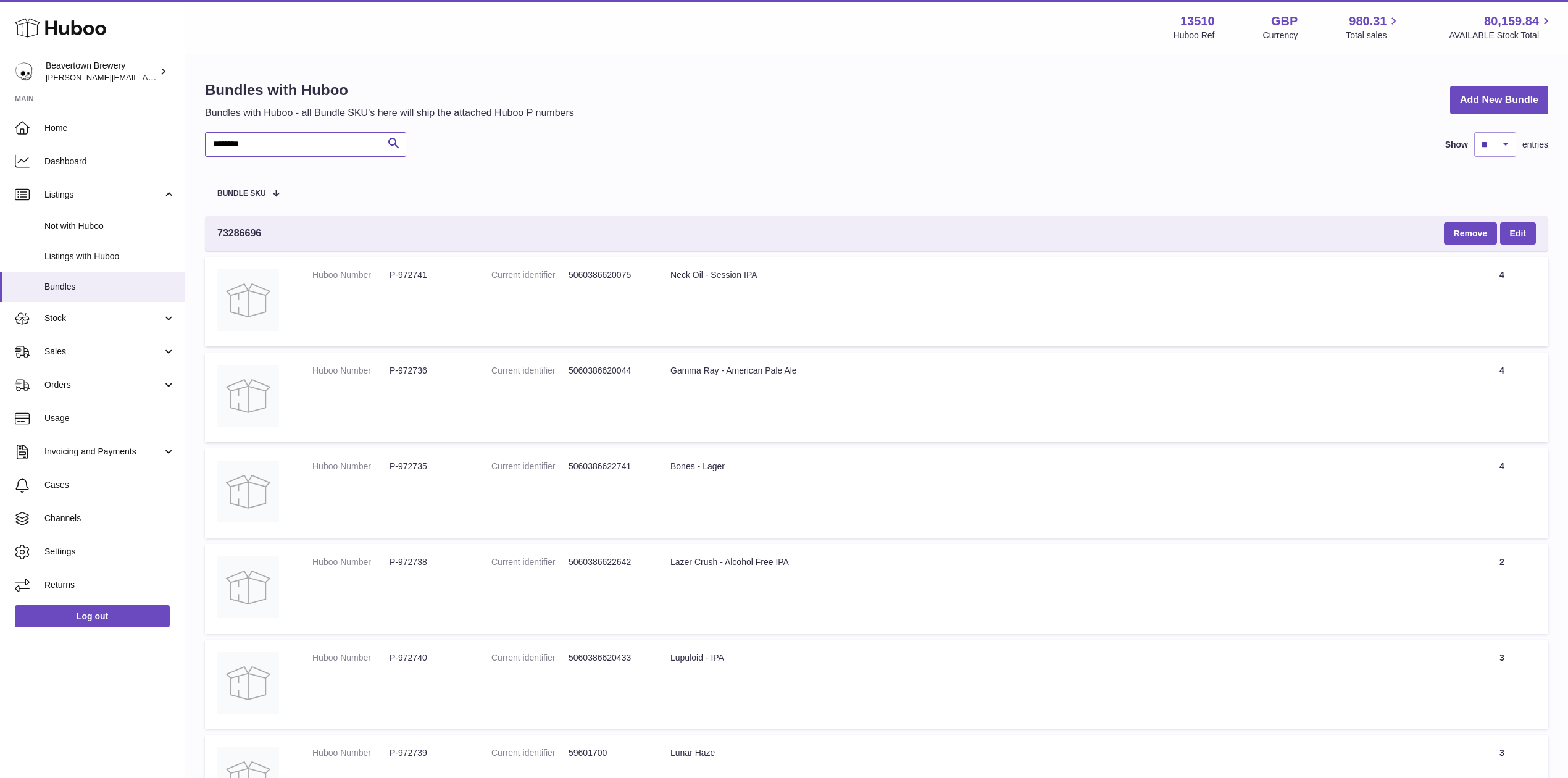
type input "********"
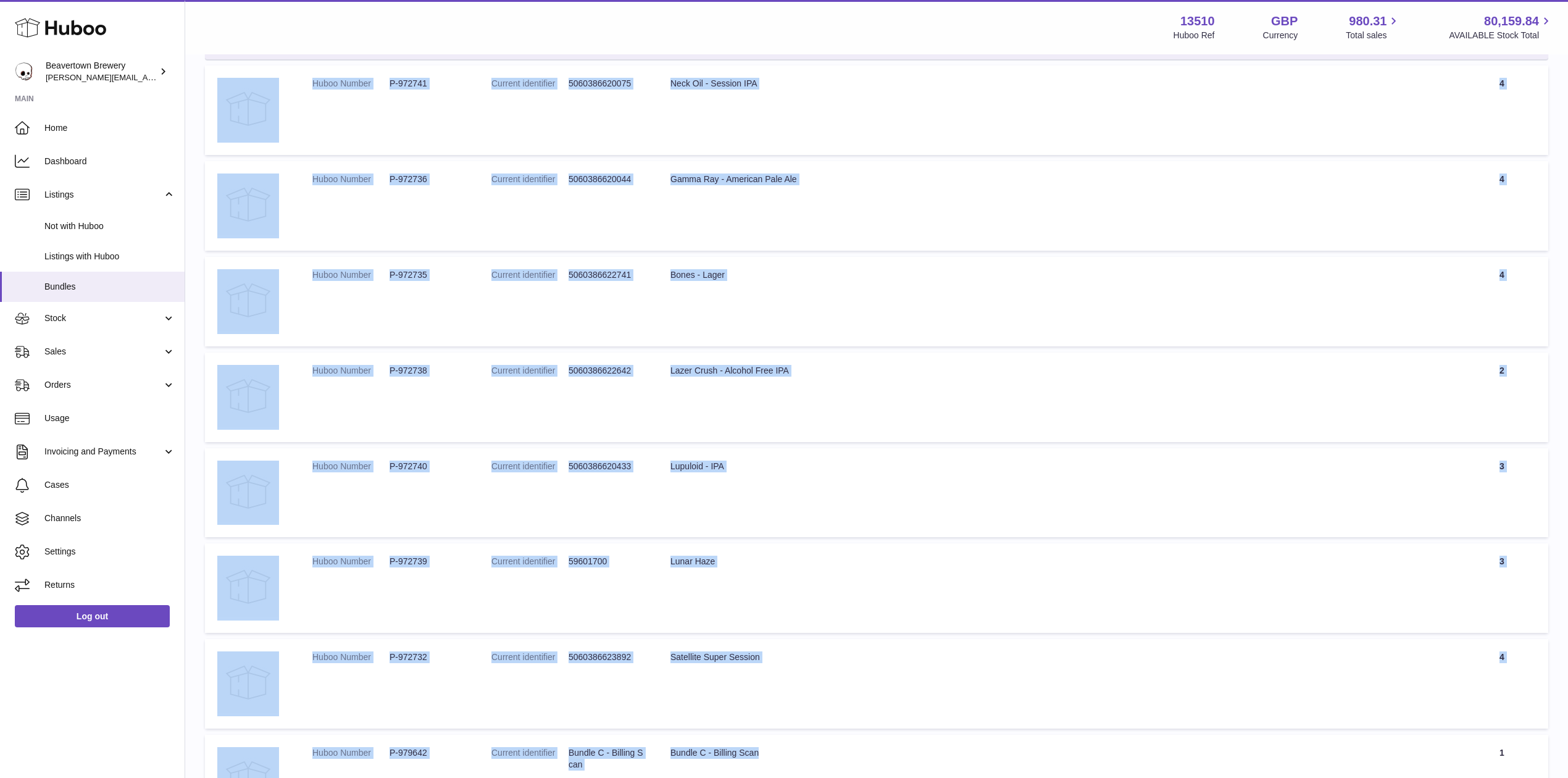
scroll to position [237, 0]
